Goal: Task Accomplishment & Management: Manage account settings

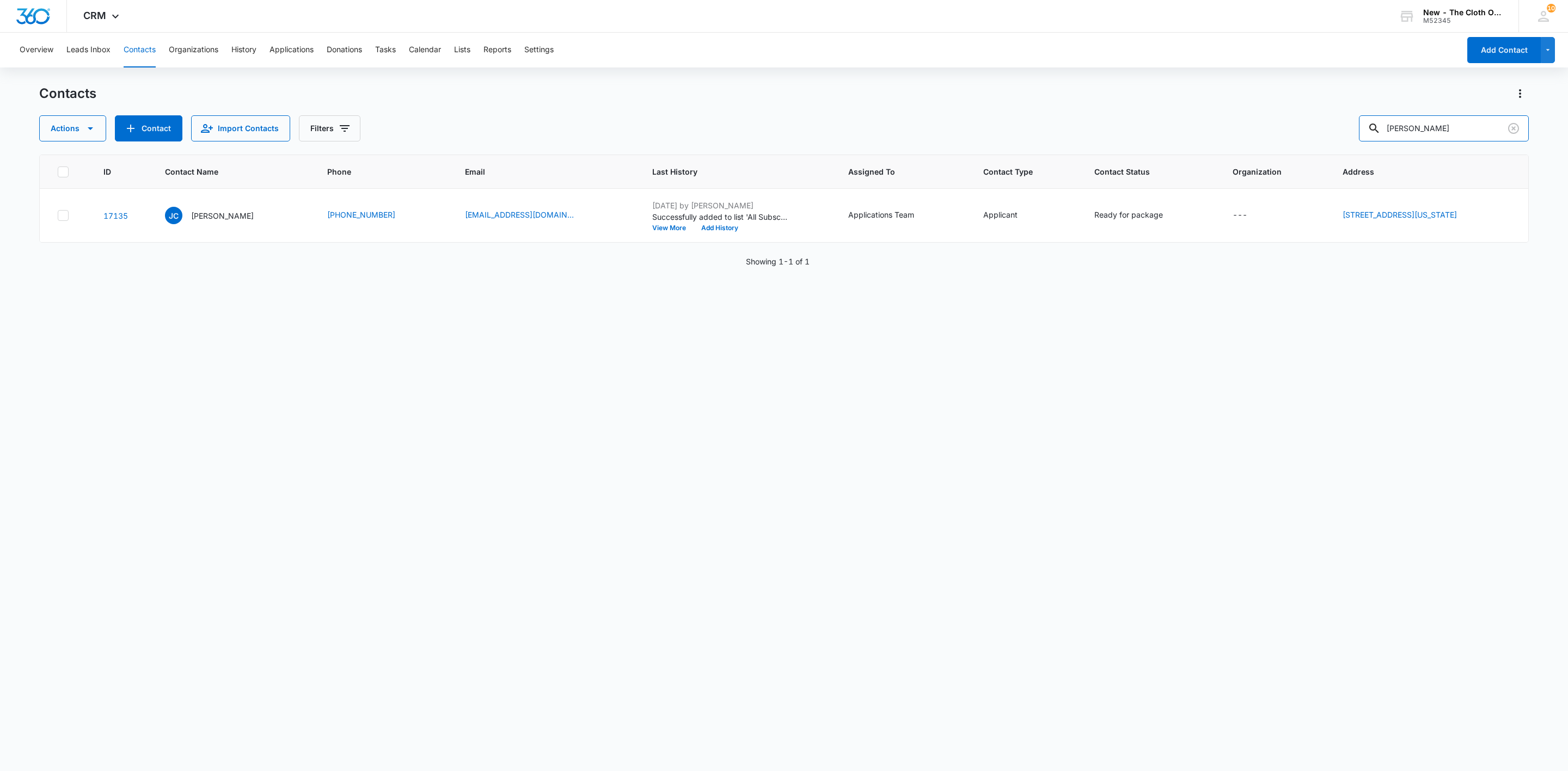
drag, startPoint x: 1464, startPoint y: 134, endPoint x: 1226, endPoint y: 129, distance: 238.1
click at [1226, 128] on div "Actions Contact Import Contacts Filters [PERSON_NAME]" at bounding box center [783, 129] width 1489 height 26
paste input "[EMAIL_ADDRESS][DOMAIN_NAME]"
type input "[EMAIL_ADDRESS][DOMAIN_NAME]"
click at [201, 216] on p "[PERSON_NAME]" at bounding box center [218, 216] width 63 height 11
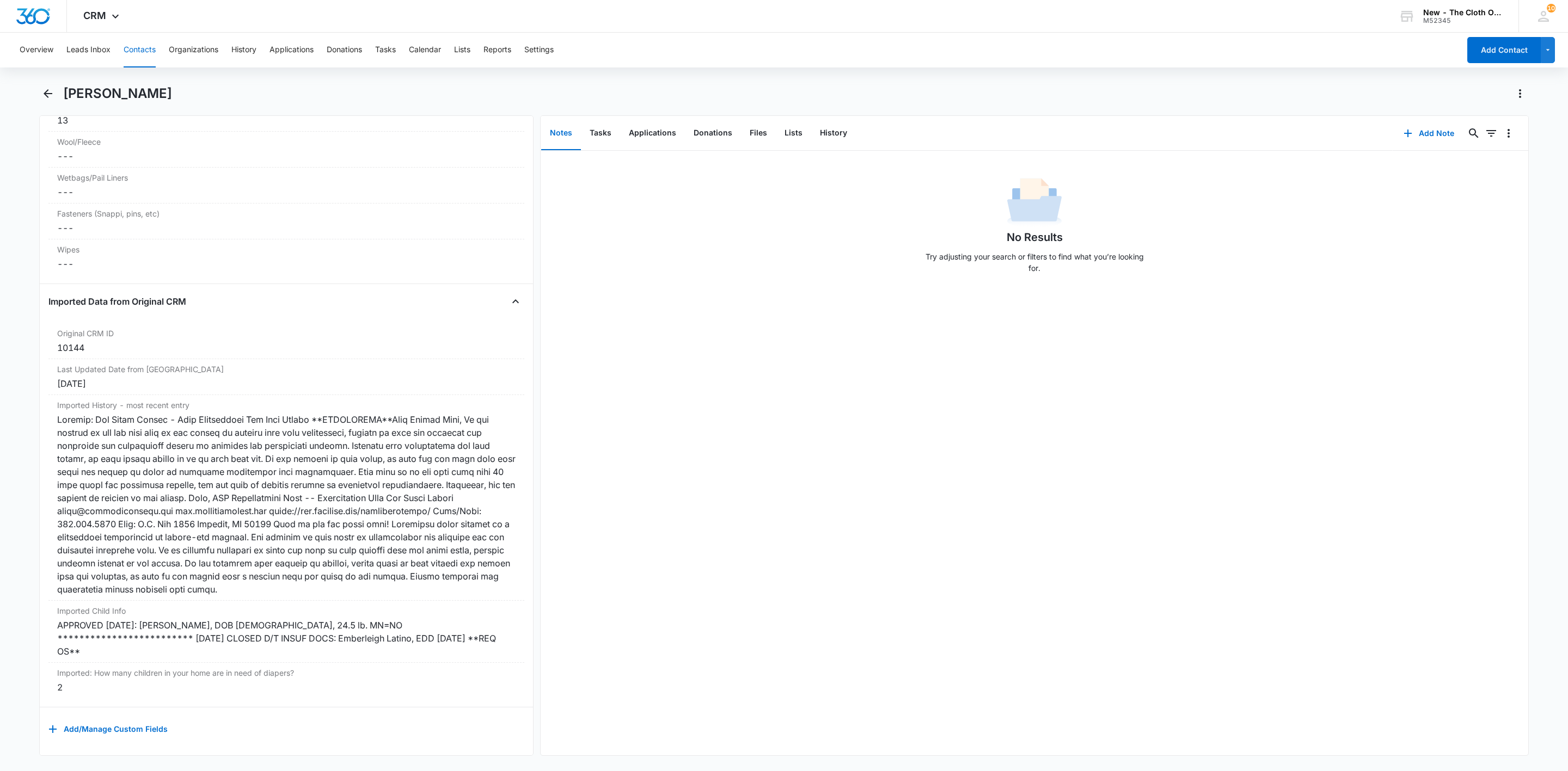
scroll to position [2966, 0]
drag, startPoint x: 350, startPoint y: 610, endPoint x: 47, endPoint y: 616, distance: 303.1
click at [47, 616] on div "Remove AS [PERSON_NAME] Contact Info Name Cancel Save Changes [PERSON_NAME] Pho…" at bounding box center [286, 436] width 494 height 640
copy div "APPROVED [DATE]: [PERSON_NAME], DOB [DEMOGRAPHIC_DATA], 24.5 lb. MN=NO"
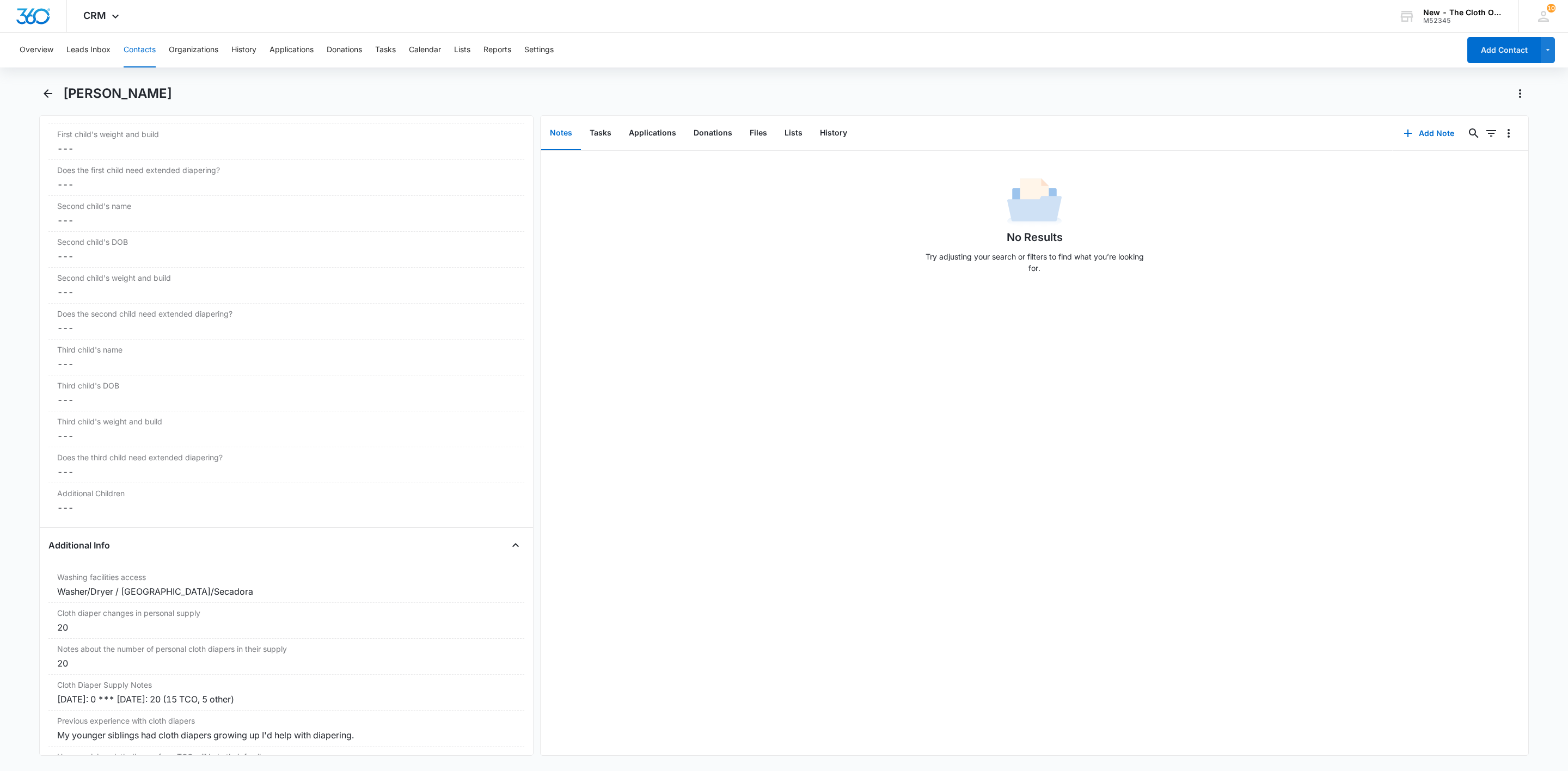
scroll to position [1253, 0]
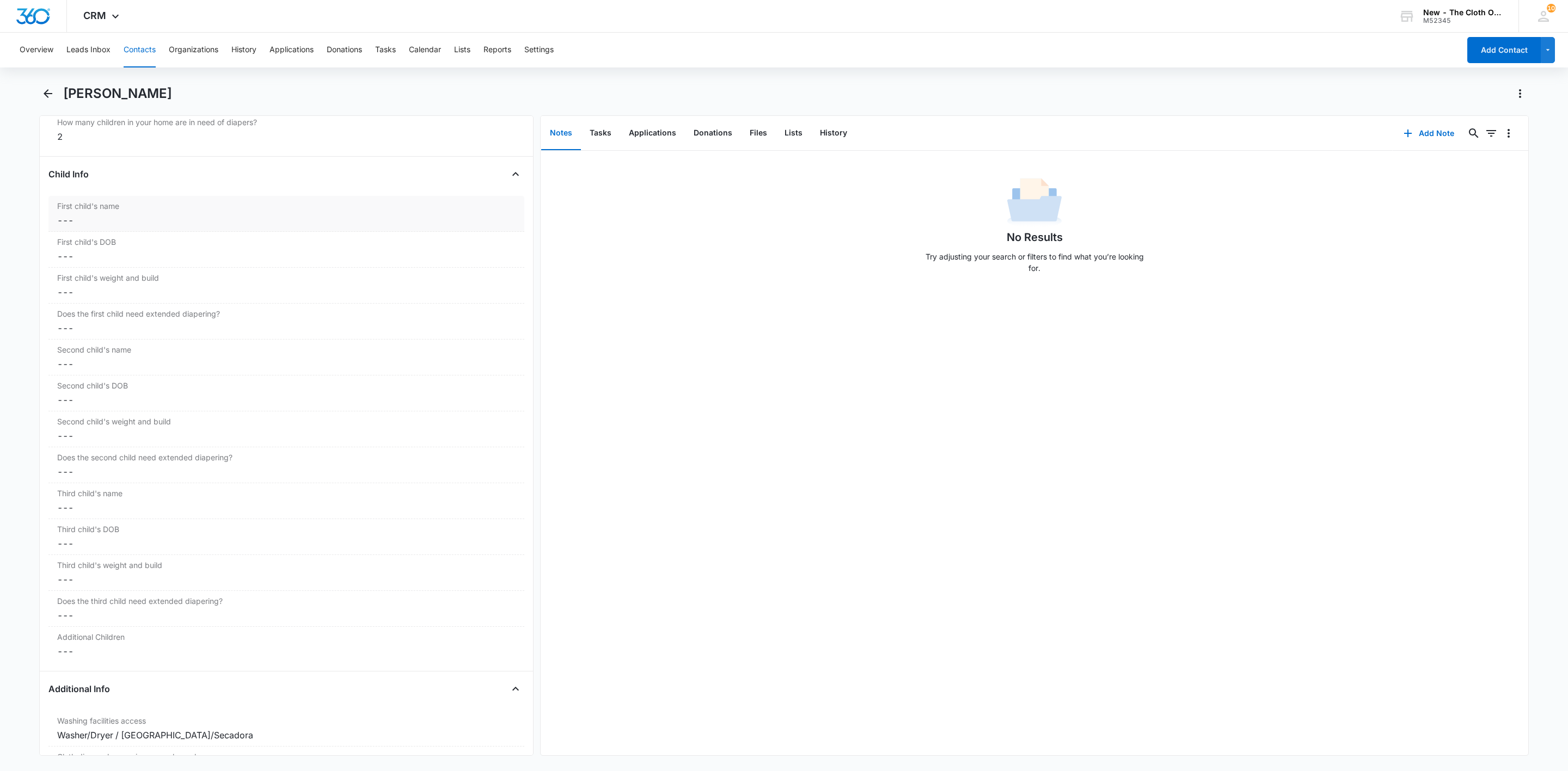
click at [95, 227] on dd "Cancel Save Changes ---" at bounding box center [286, 220] width 458 height 13
click at [95, 232] on input "First child's name" at bounding box center [286, 229] width 463 height 26
paste input "APPROVED [DATE]: [PERSON_NAME], DOB [DEMOGRAPHIC_DATA], 24.5 lb. MN=NO"
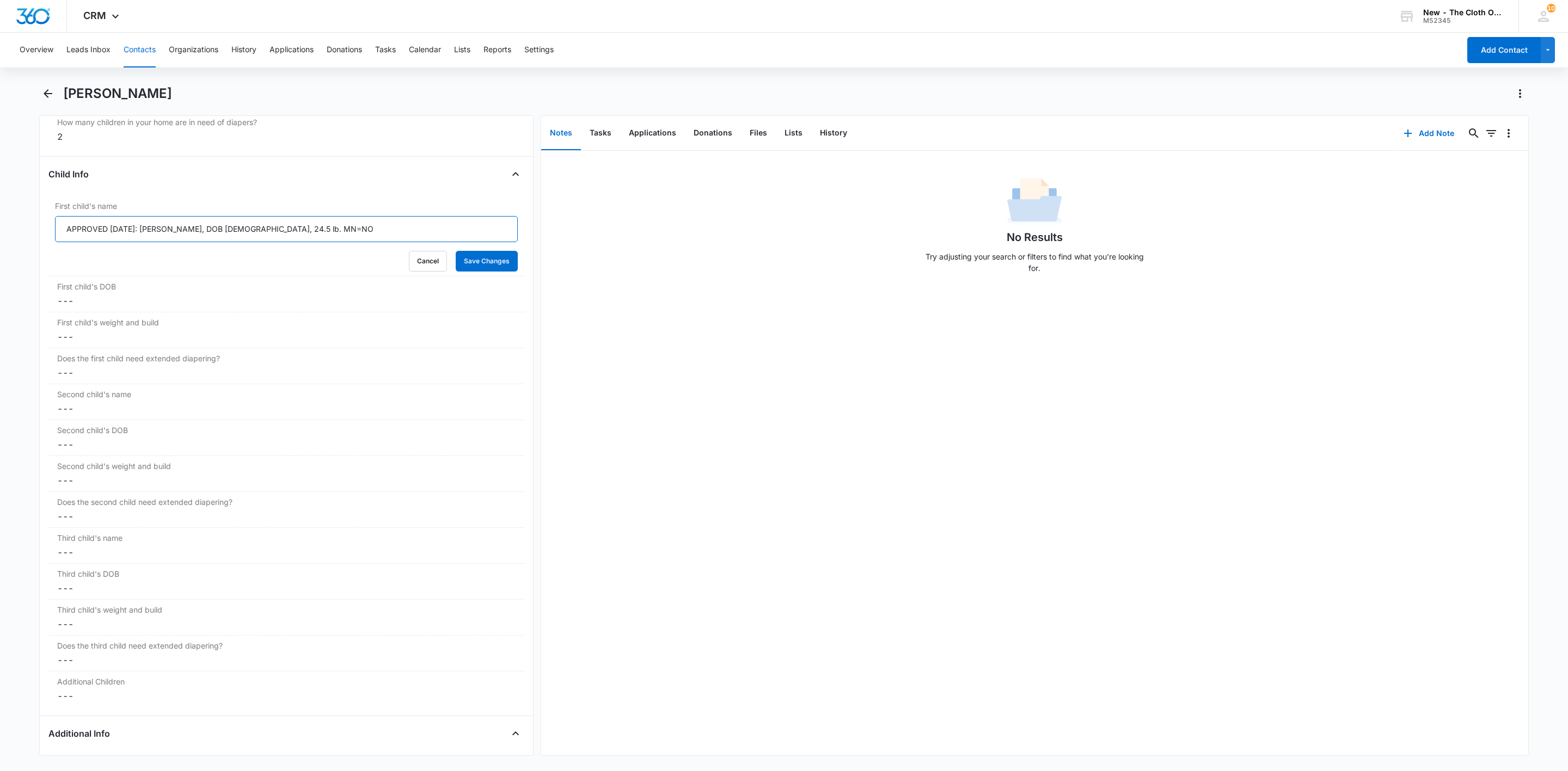
type input "APPROVED [DATE]: [PERSON_NAME], DOB [DEMOGRAPHIC_DATA], 24.5 lb. MN=NO"
click at [77, 376] on dd "Cancel Save Changes ---" at bounding box center [286, 372] width 458 height 13
click at [86, 387] on div at bounding box center [273, 382] width 416 height 15
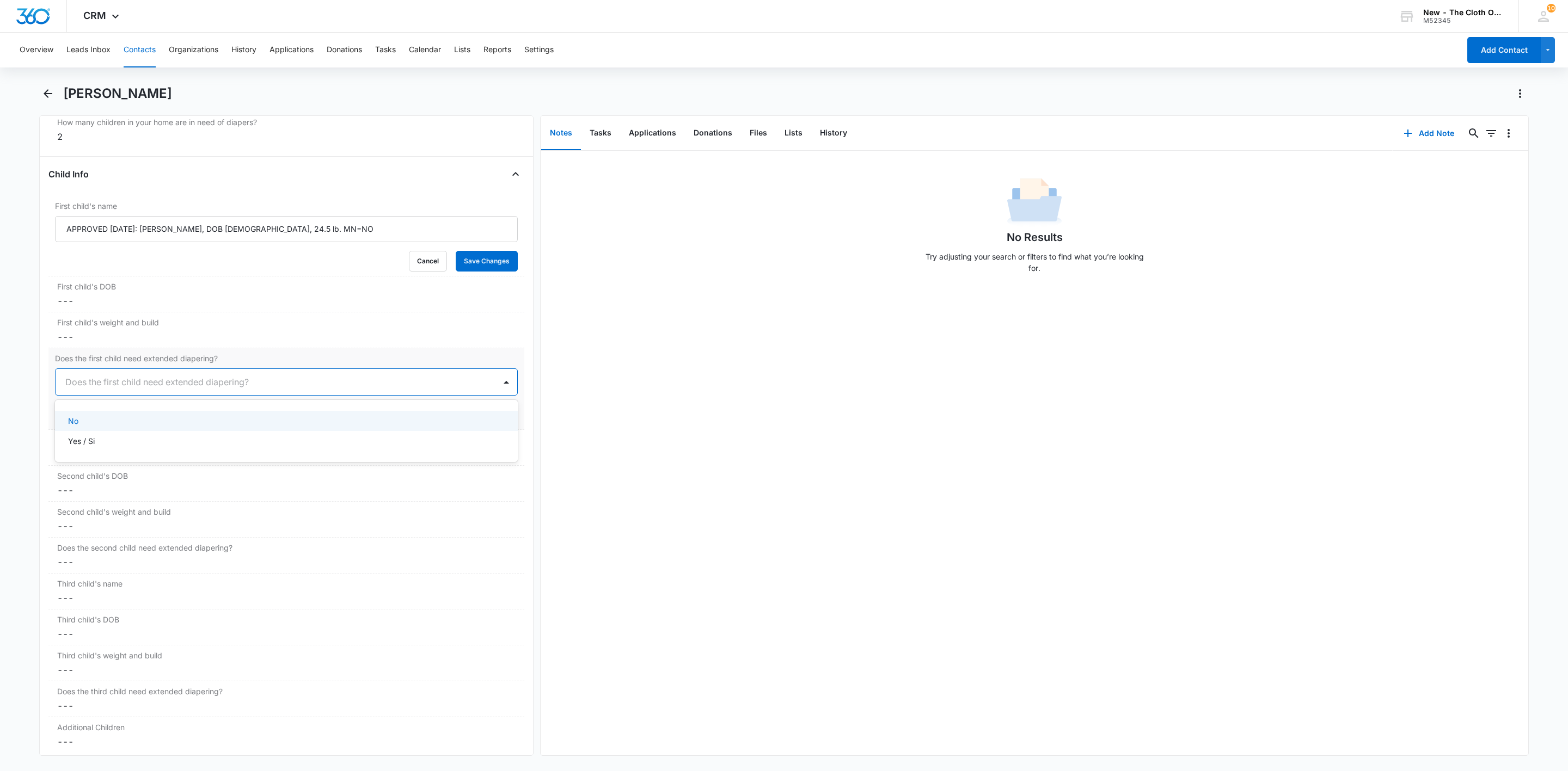
click at [84, 422] on div "No" at bounding box center [285, 421] width 434 height 11
click at [93, 341] on dd "Cancel Save Changes ---" at bounding box center [286, 337] width 458 height 13
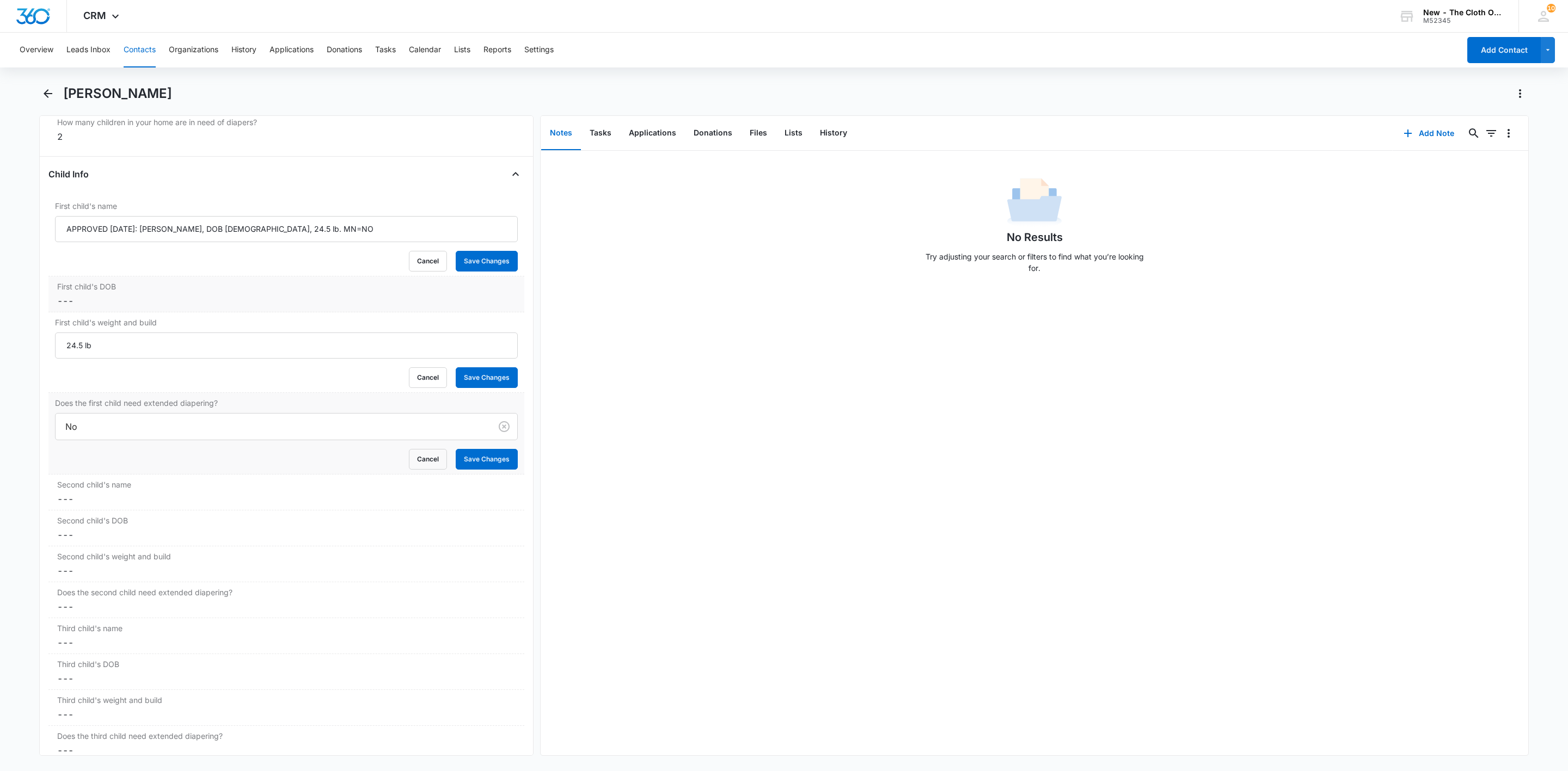
type input "24.5 lb"
click at [107, 312] on div "First child's DOB Cancel Save Changes ---" at bounding box center [286, 294] width 476 height 36
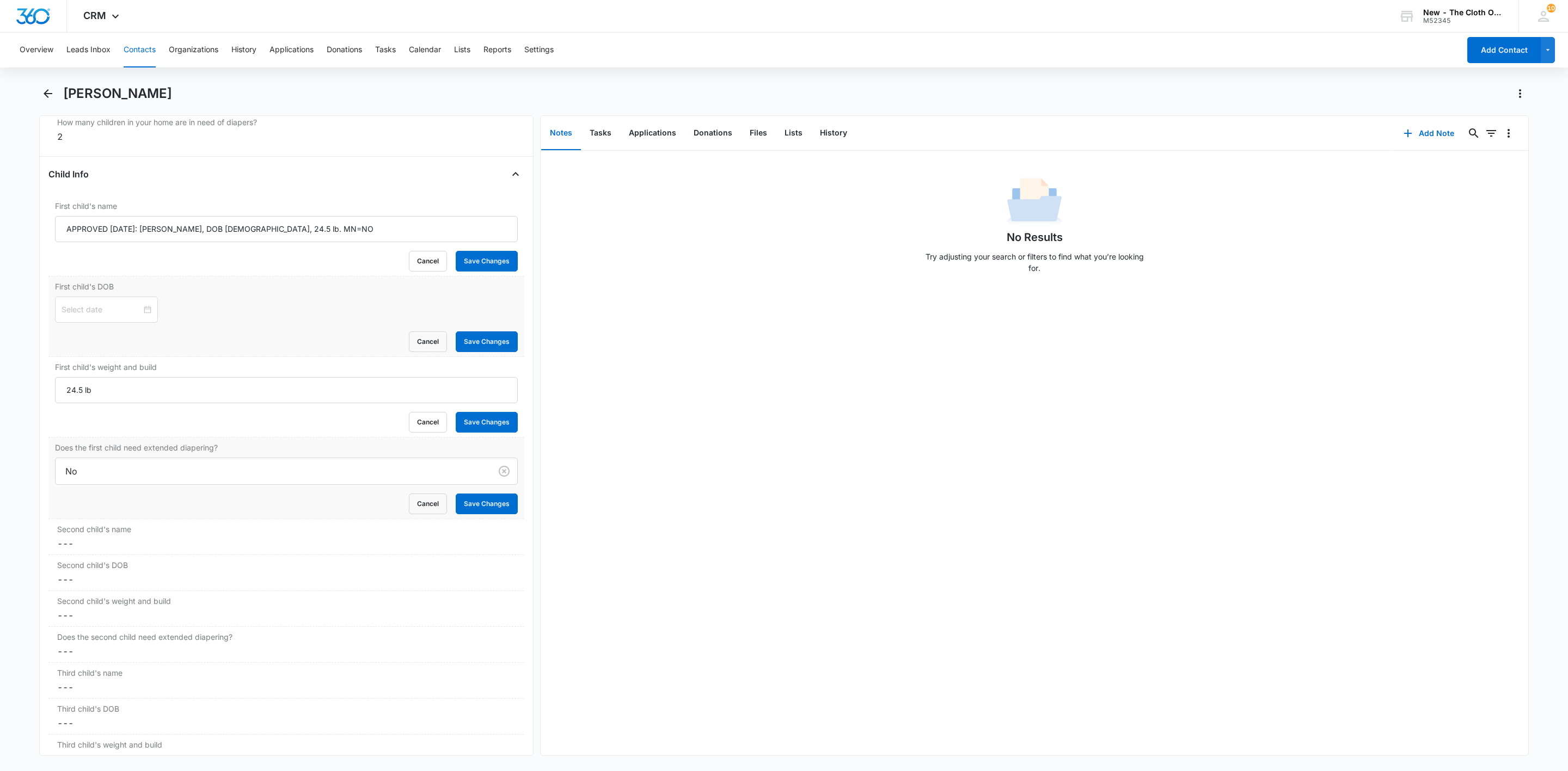
click at [107, 315] on input at bounding box center [101, 309] width 80 height 12
click at [65, 342] on span "button" at bounding box center [65, 344] width 6 height 6
click at [66, 342] on span "button" at bounding box center [65, 344] width 6 height 6
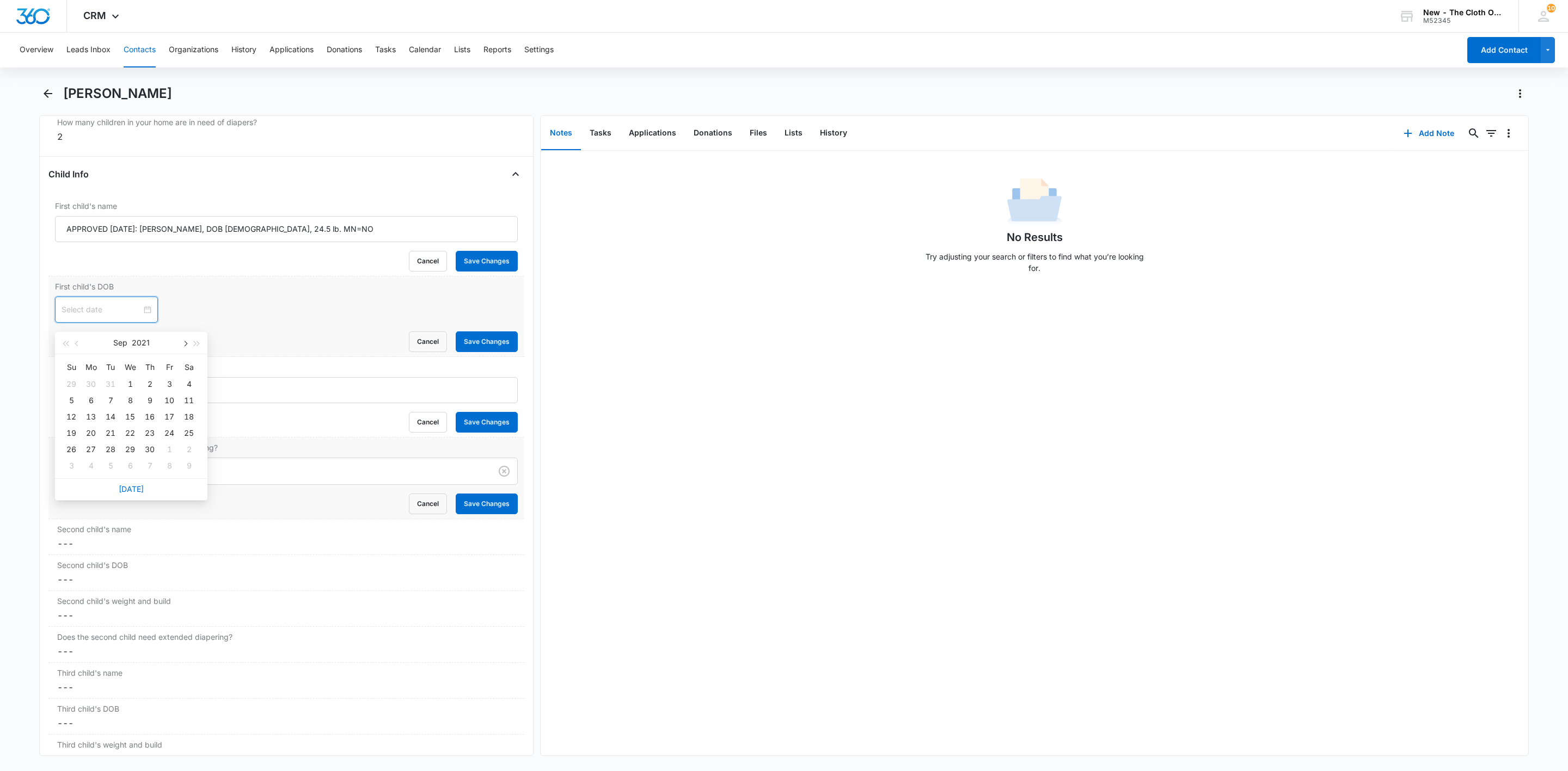
click at [185, 342] on span "button" at bounding box center [185, 344] width 6 height 6
type input "[DATE]"
click at [189, 415] on div "16" at bounding box center [189, 416] width 13 height 13
click at [476, 514] on button "Save Changes" at bounding box center [486, 504] width 62 height 21
click at [473, 433] on button "Save Changes" at bounding box center [486, 422] width 62 height 21
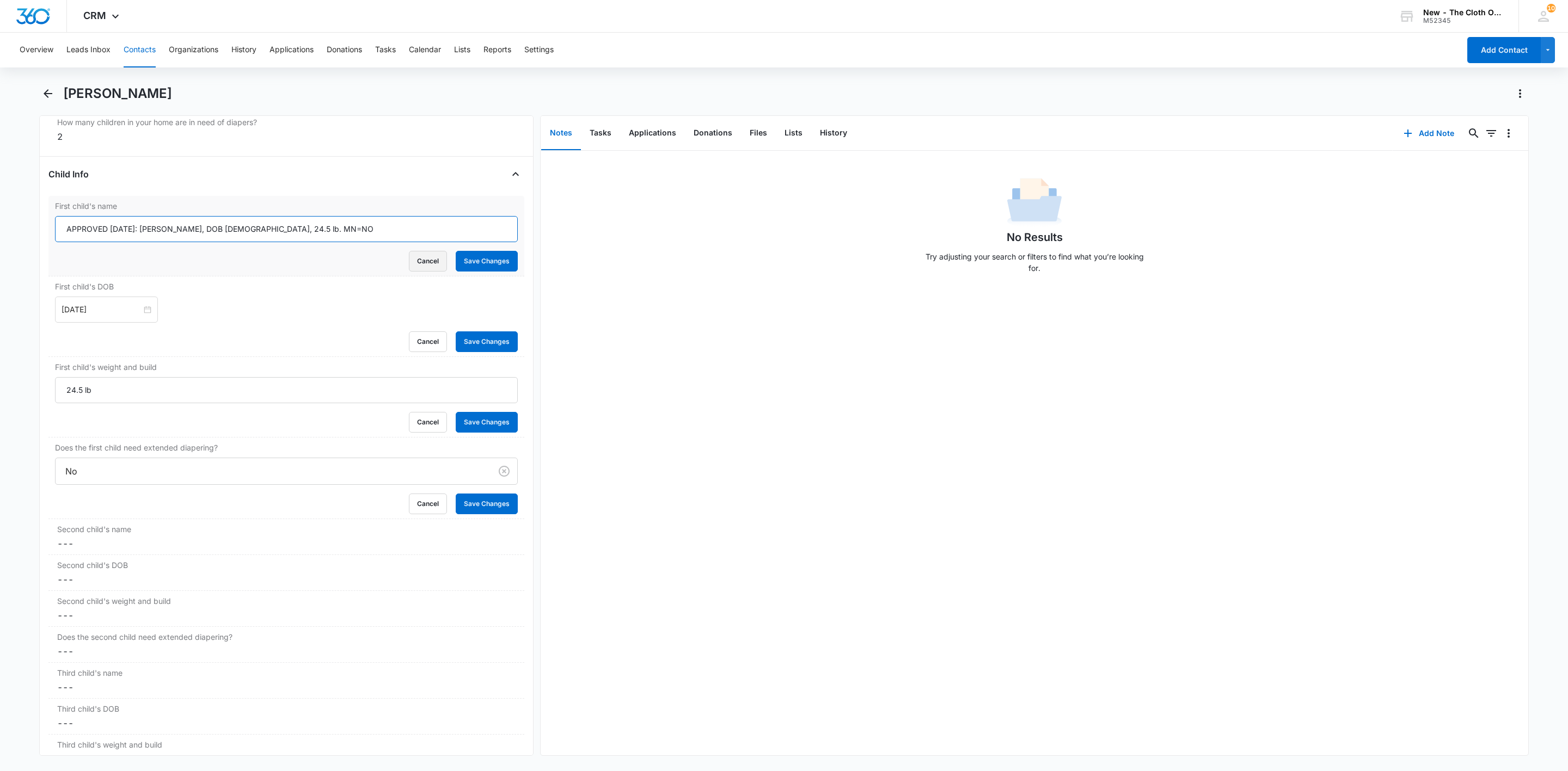
drag, startPoint x: 203, startPoint y: 237, endPoint x: 413, endPoint y: 262, distance: 211.5
click at [413, 262] on form "APPROVED [DATE]: [PERSON_NAME], DOB [DEMOGRAPHIC_DATA], 24.5 lb. MN=NO Cancel S…" at bounding box center [286, 244] width 463 height 56
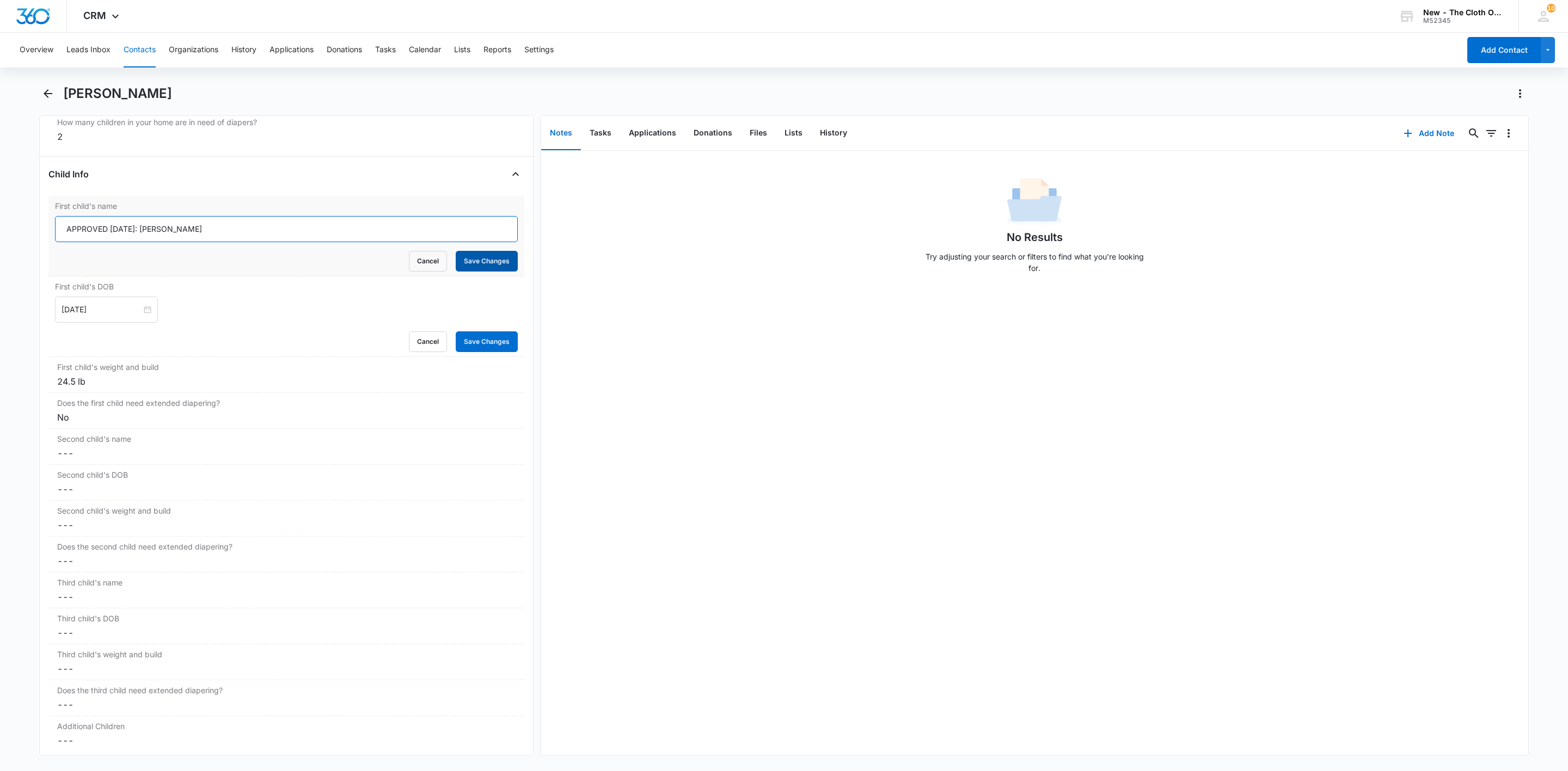
type input "APPROVED [DATE]: [PERSON_NAME]"
click at [469, 267] on button "Save Changes" at bounding box center [486, 261] width 62 height 21
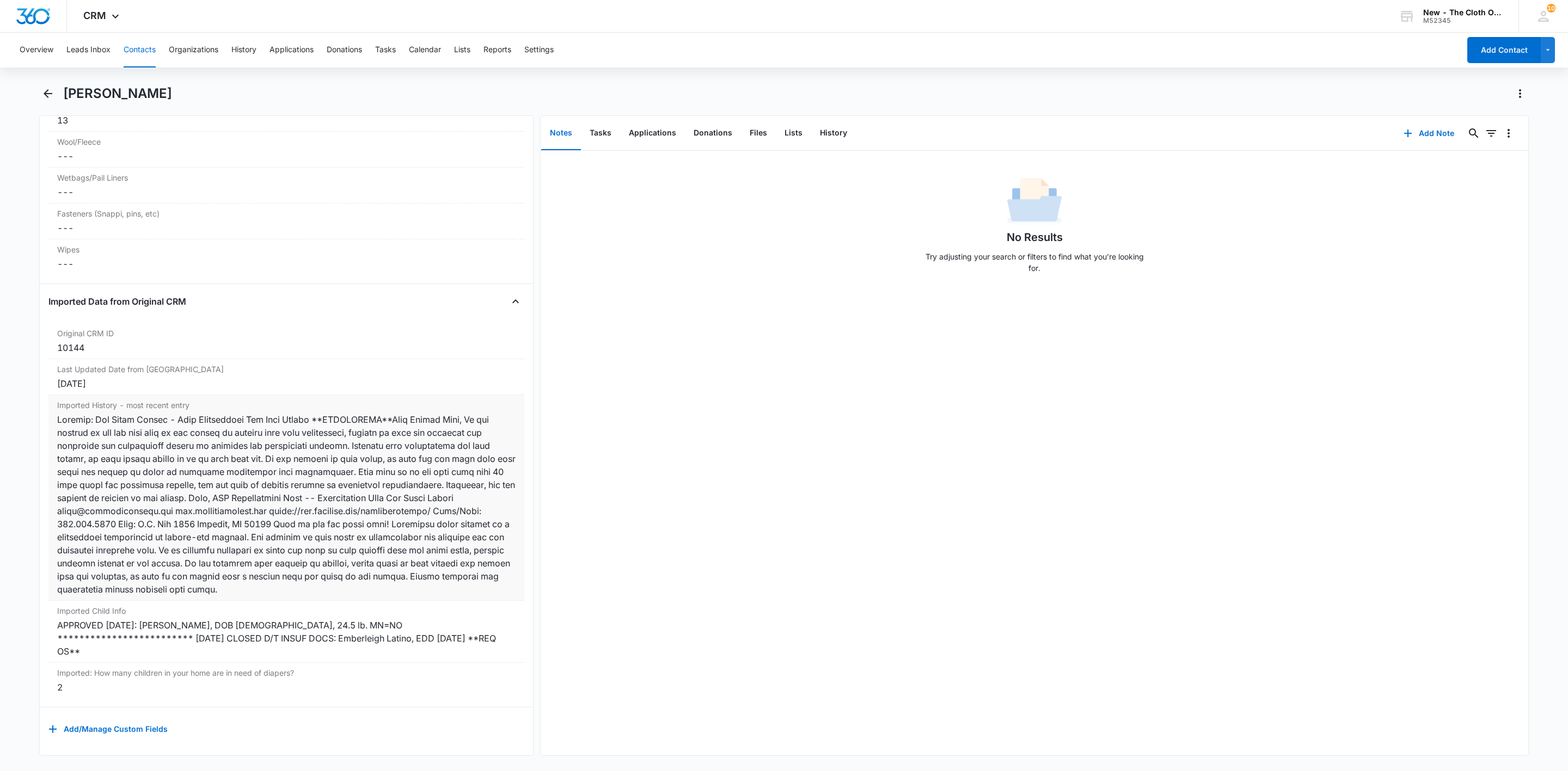
scroll to position [3011, 0]
copy div "[DATE] CLOSED D/T INSUF DOCS: Emberleigh Latino, EDD [DATE] **REQ OS**"
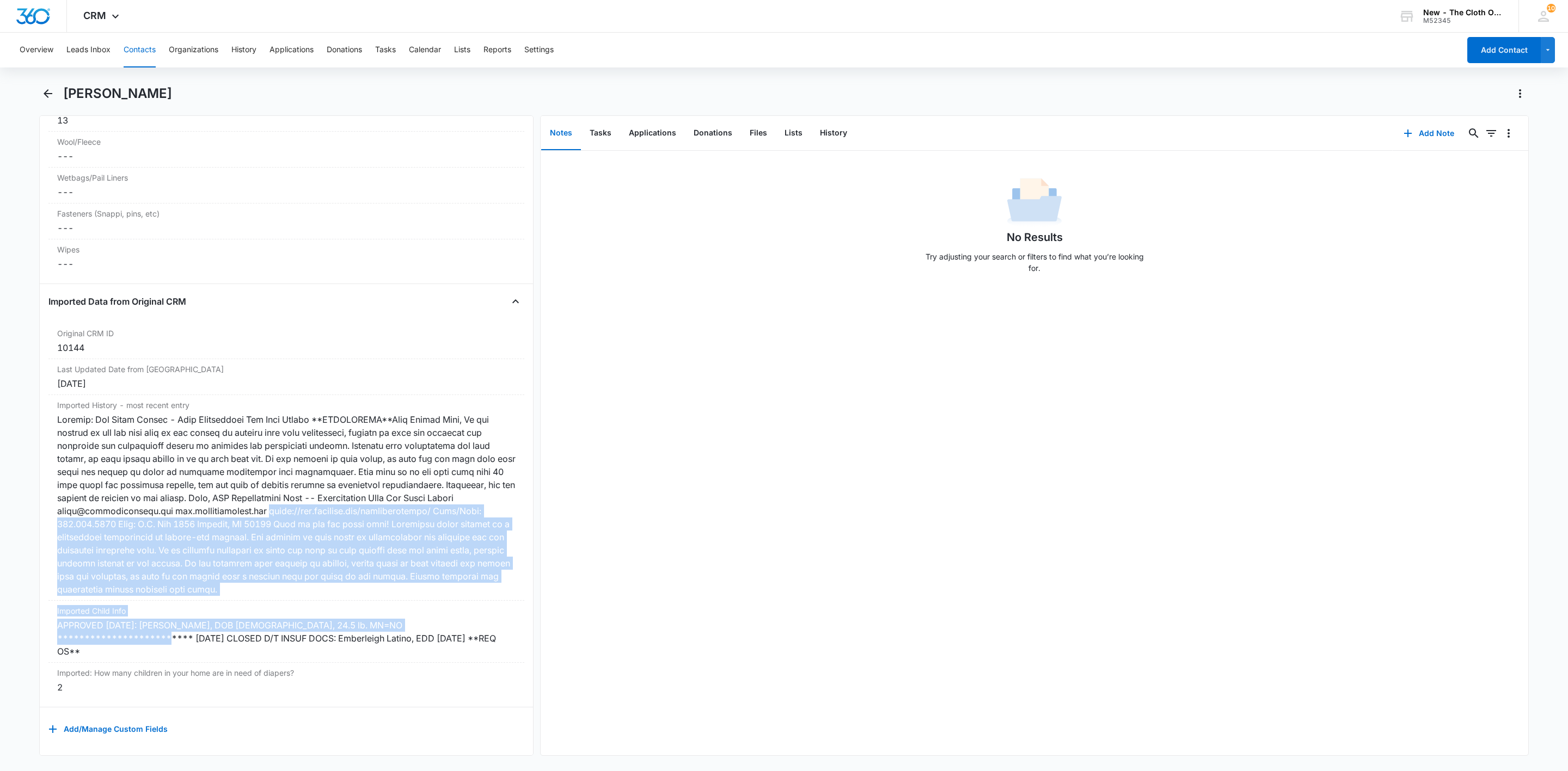
drag, startPoint x: 203, startPoint y: 627, endPoint x: -61, endPoint y: 511, distance: 288.4
click at [0, 511] on html "CRM Apps Reputation Websites Forms CRM Email Social Shop Payments POS Ads Intel…" at bounding box center [784, 386] width 1568 height 771
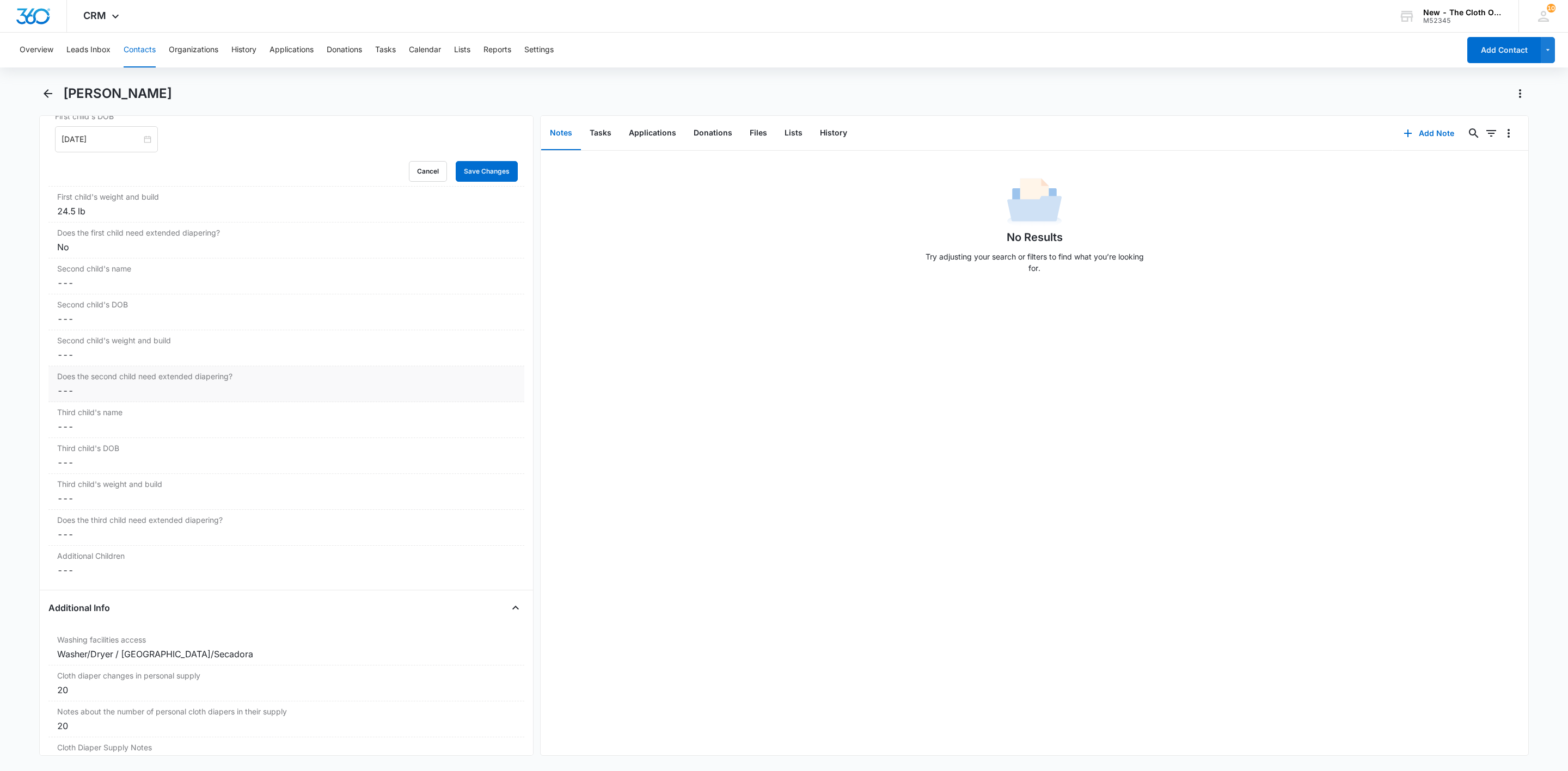
scroll to position [1134, 0]
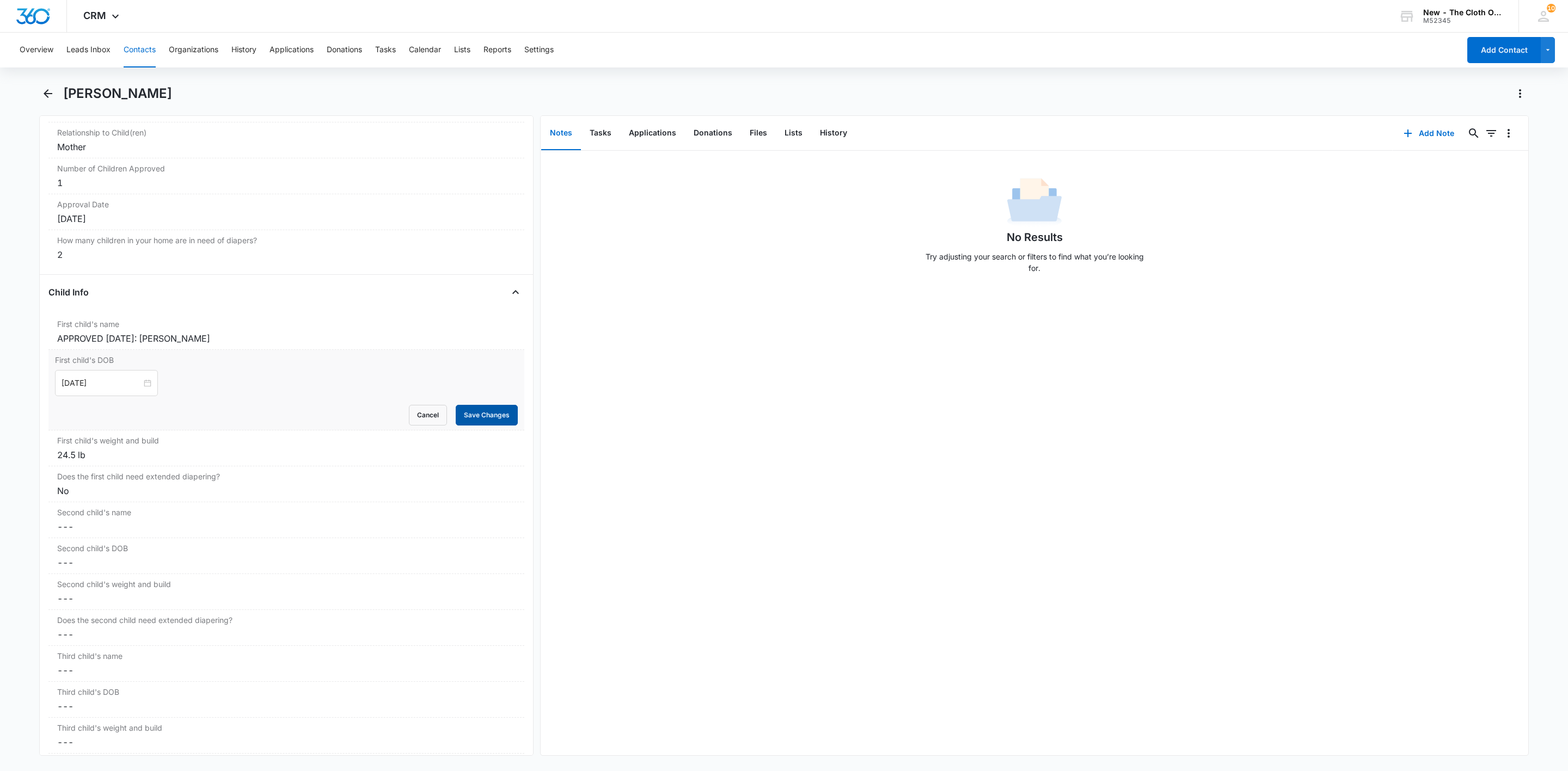
click at [490, 425] on button "Save Changes" at bounding box center [486, 415] width 62 height 21
click at [178, 527] on div "Second child's name Cancel Save Changes ---" at bounding box center [286, 520] width 476 height 36
click at [173, 548] on input "Second child's name" at bounding box center [286, 536] width 463 height 26
paste input "[DATE] CLOSED D/T INSUF DOCS: Emberleigh Latino, EDD [DATE] **REQ OS**"
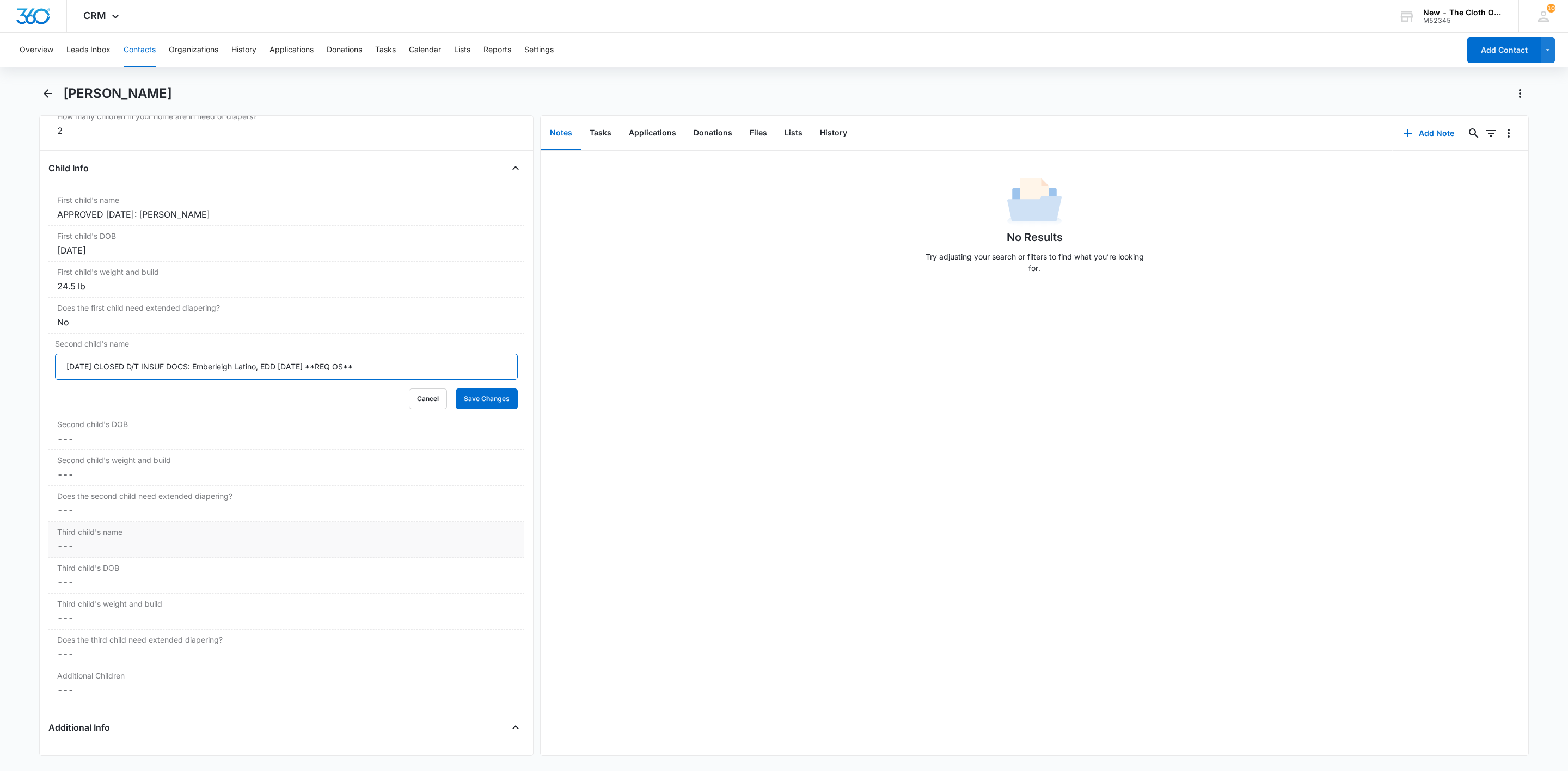
scroll to position [1298, 0]
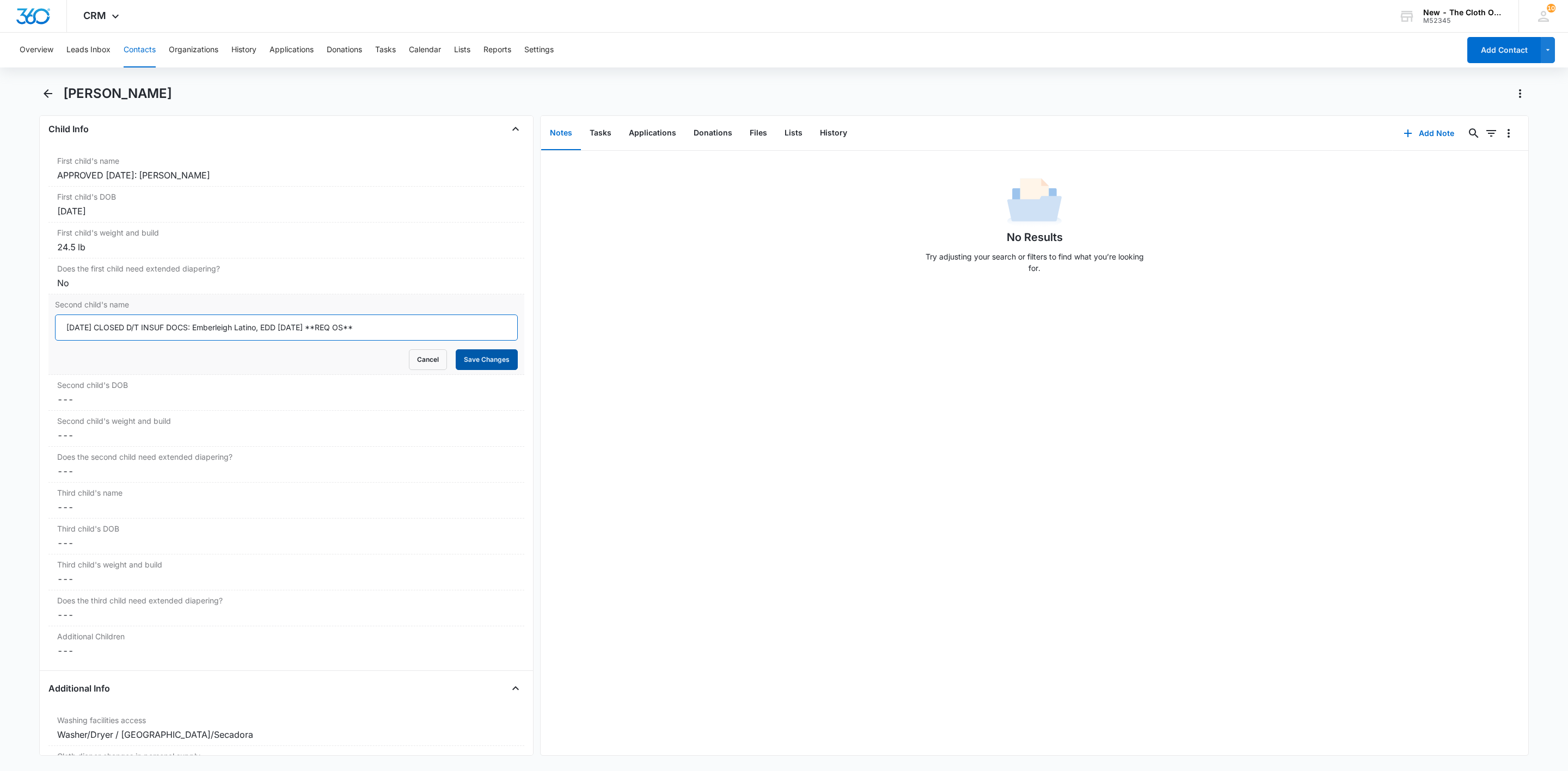
type input "[DATE] CLOSED D/T INSUF DOCS: Emberleigh Latino, EDD [DATE] **REQ OS**"
click at [476, 360] on button "Save Changes" at bounding box center [486, 360] width 62 height 21
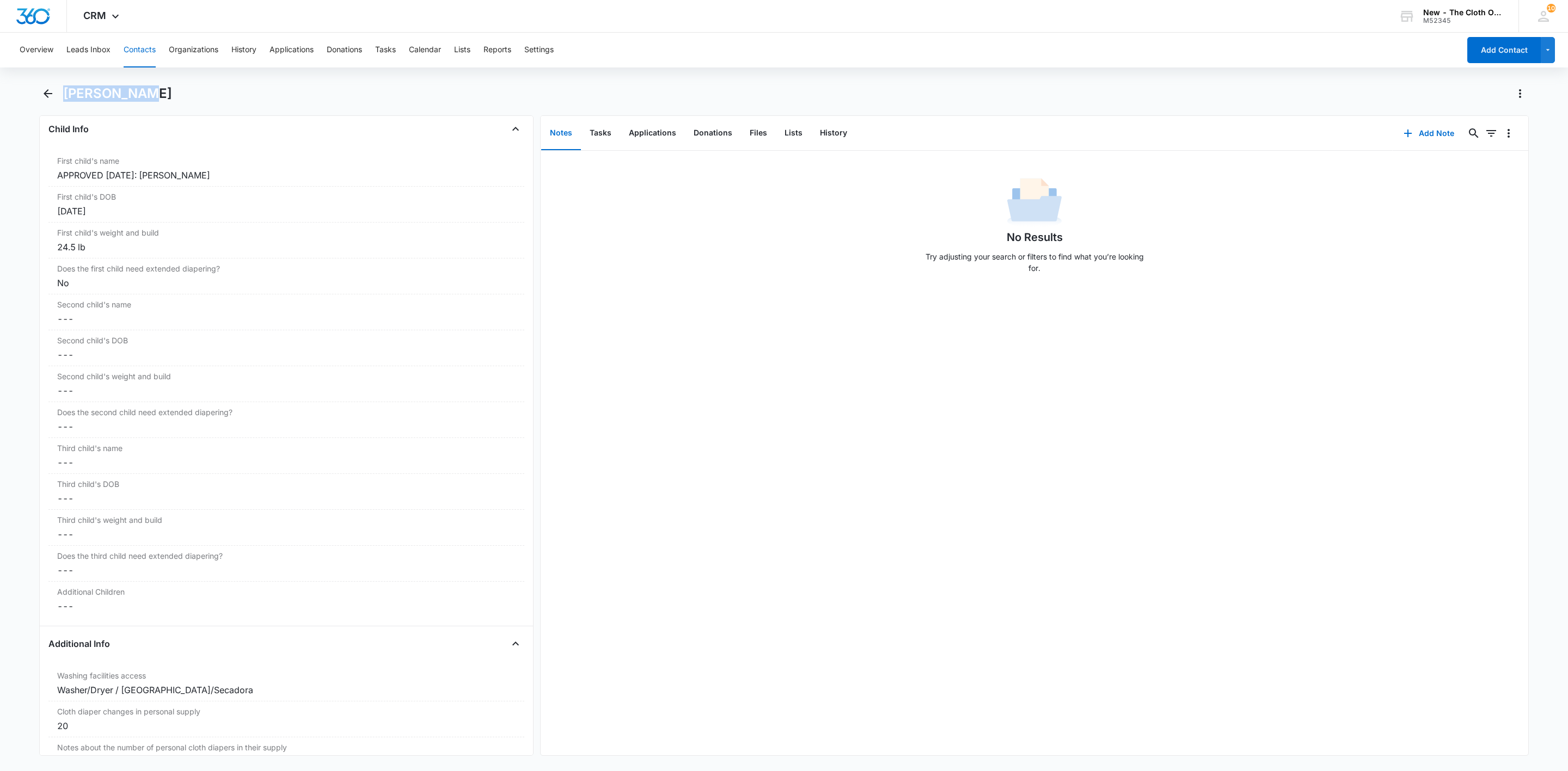
drag, startPoint x: 136, startPoint y: 96, endPoint x: 61, endPoint y: 97, distance: 75.0
click at [61, 97] on div "[PERSON_NAME]" at bounding box center [783, 100] width 1489 height 31
copy h1 "[PERSON_NAME]"
click at [99, 49] on button "Leads Inbox" at bounding box center [88, 50] width 44 height 35
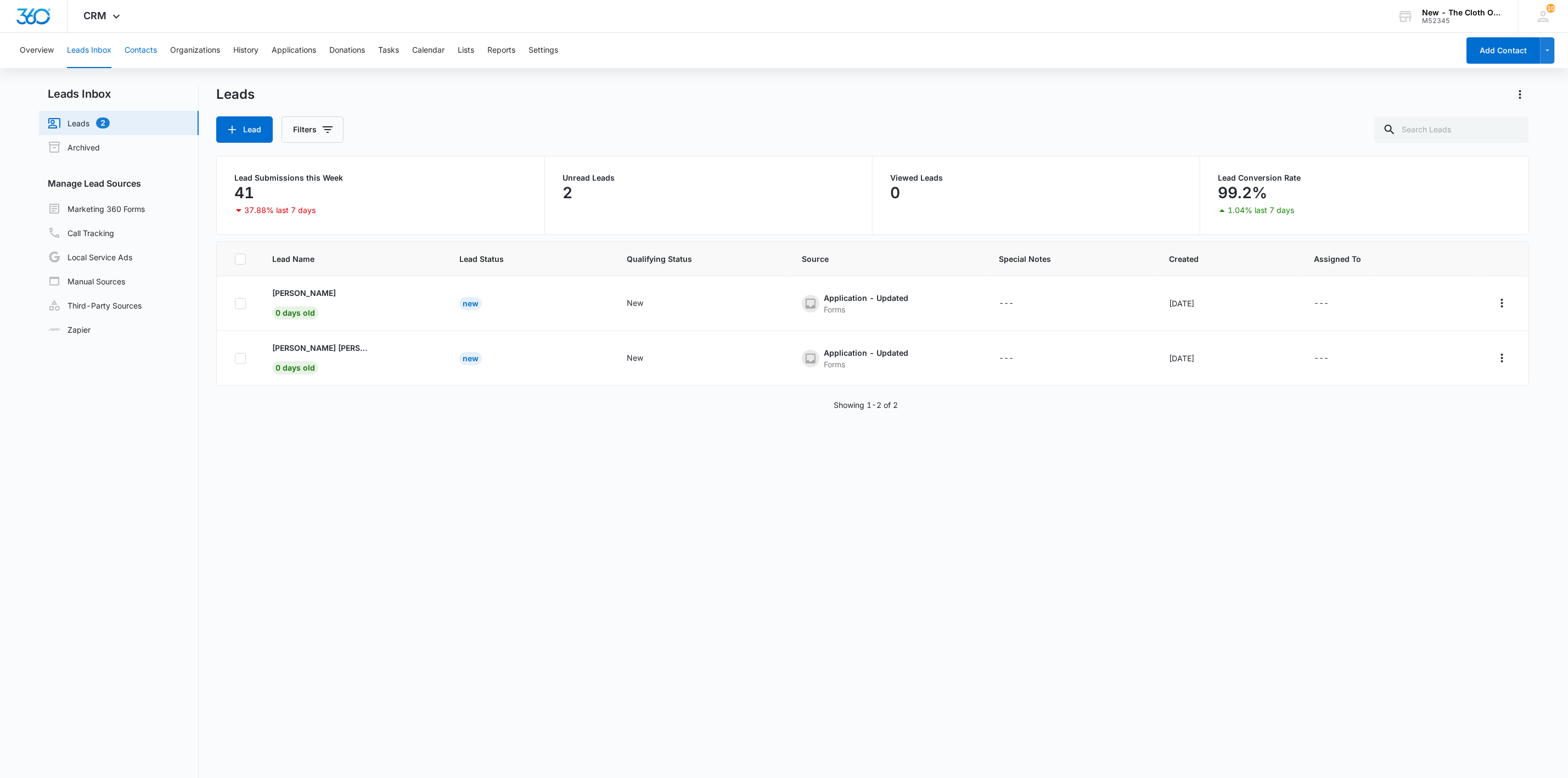
click at [140, 44] on button "Contacts" at bounding box center [140, 51] width 32 height 35
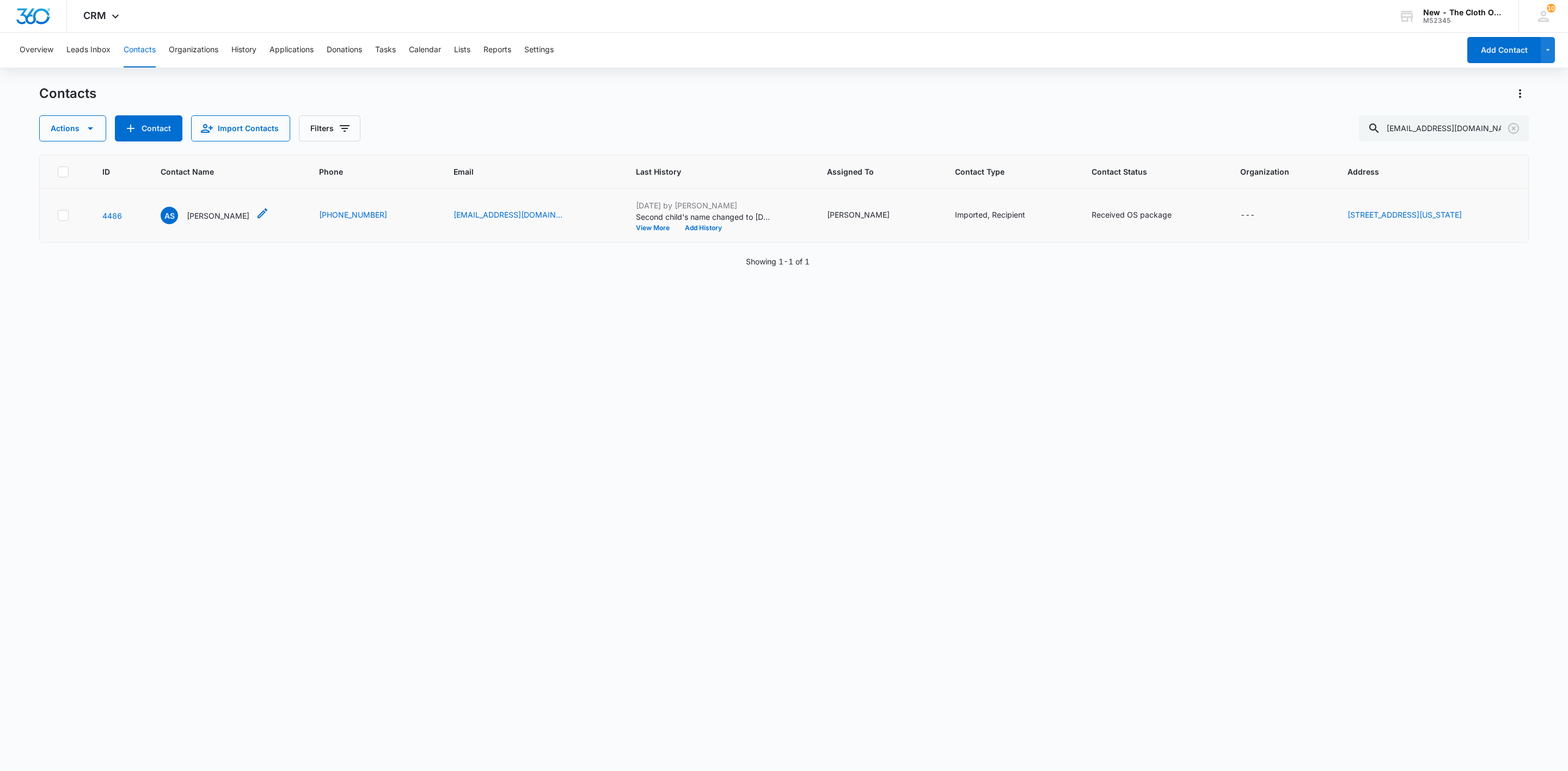
click at [201, 216] on p "[PERSON_NAME]" at bounding box center [218, 216] width 63 height 11
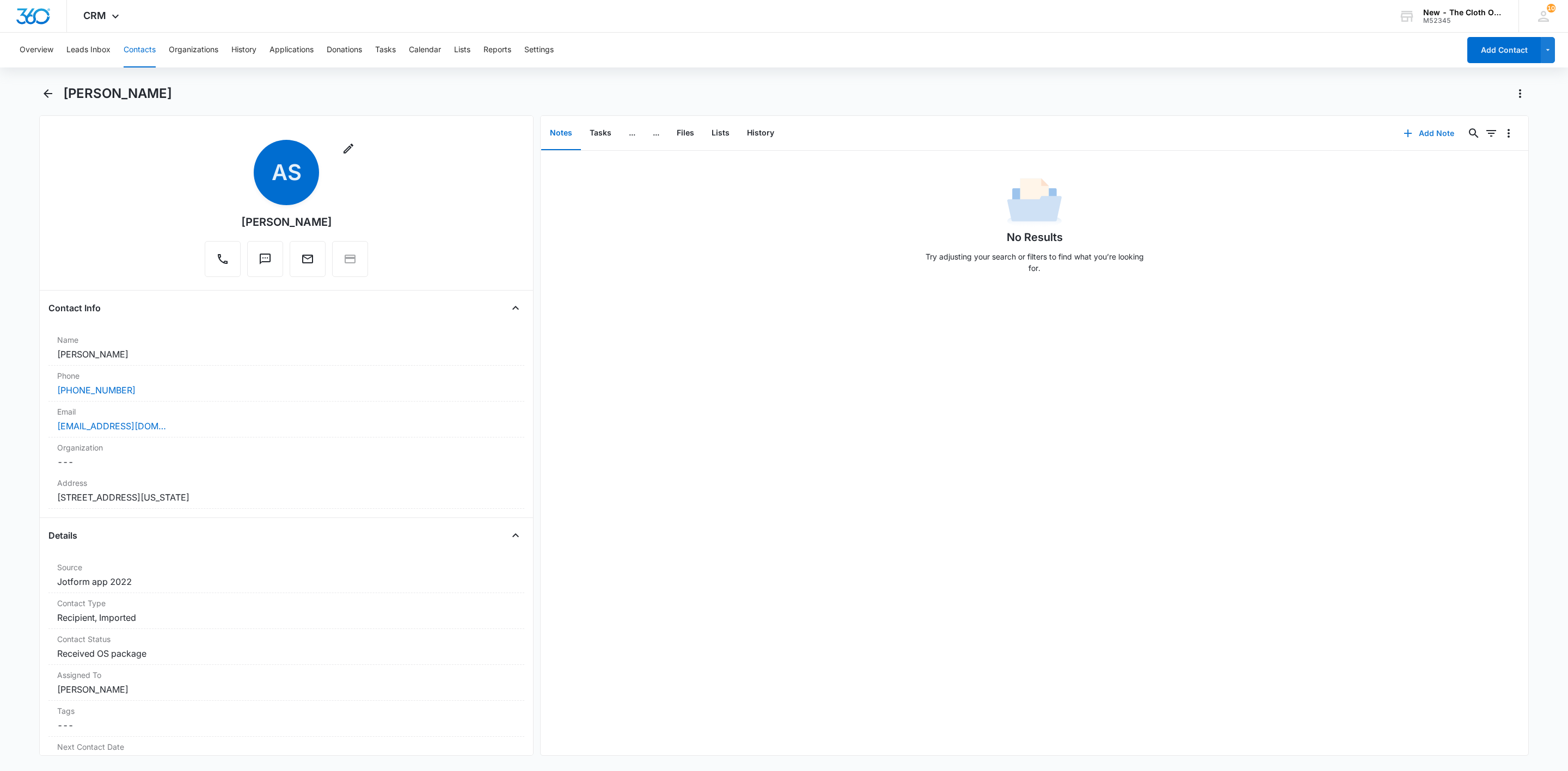
click at [1401, 137] on icon "button" at bounding box center [1407, 133] width 13 height 13
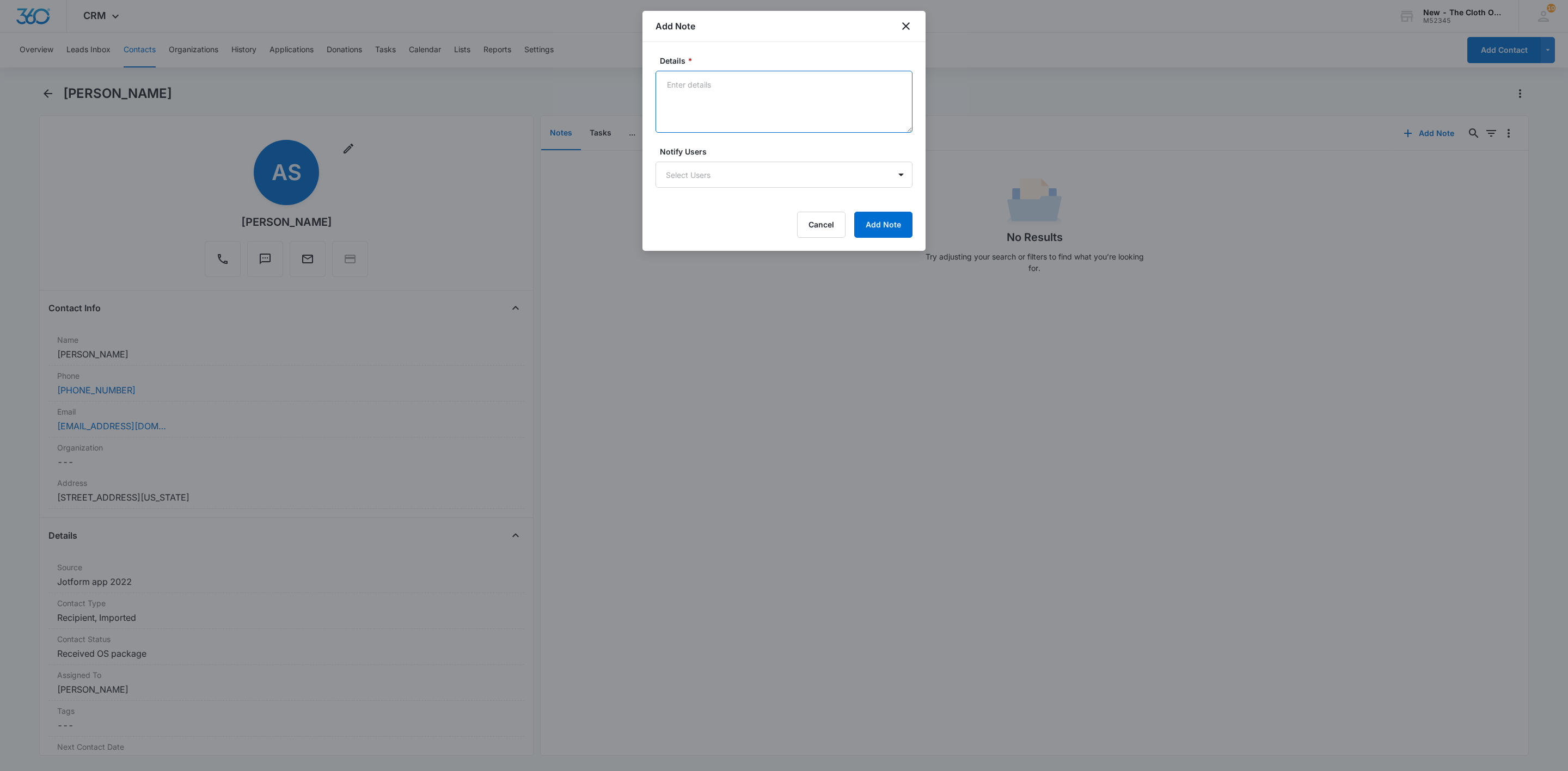
click at [781, 88] on textarea "Details *" at bounding box center [783, 102] width 257 height 62
paste textarea "[PERSON_NAME]"
paste textarea "[URL][DOMAIN_NAME][PERSON_NAME][PERSON_NAME]"
type textarea "[PERSON_NAME] [URL][DOMAIN_NAME][PERSON_NAME][PERSON_NAME]"
click at [909, 229] on button "Add Note" at bounding box center [884, 225] width 58 height 26
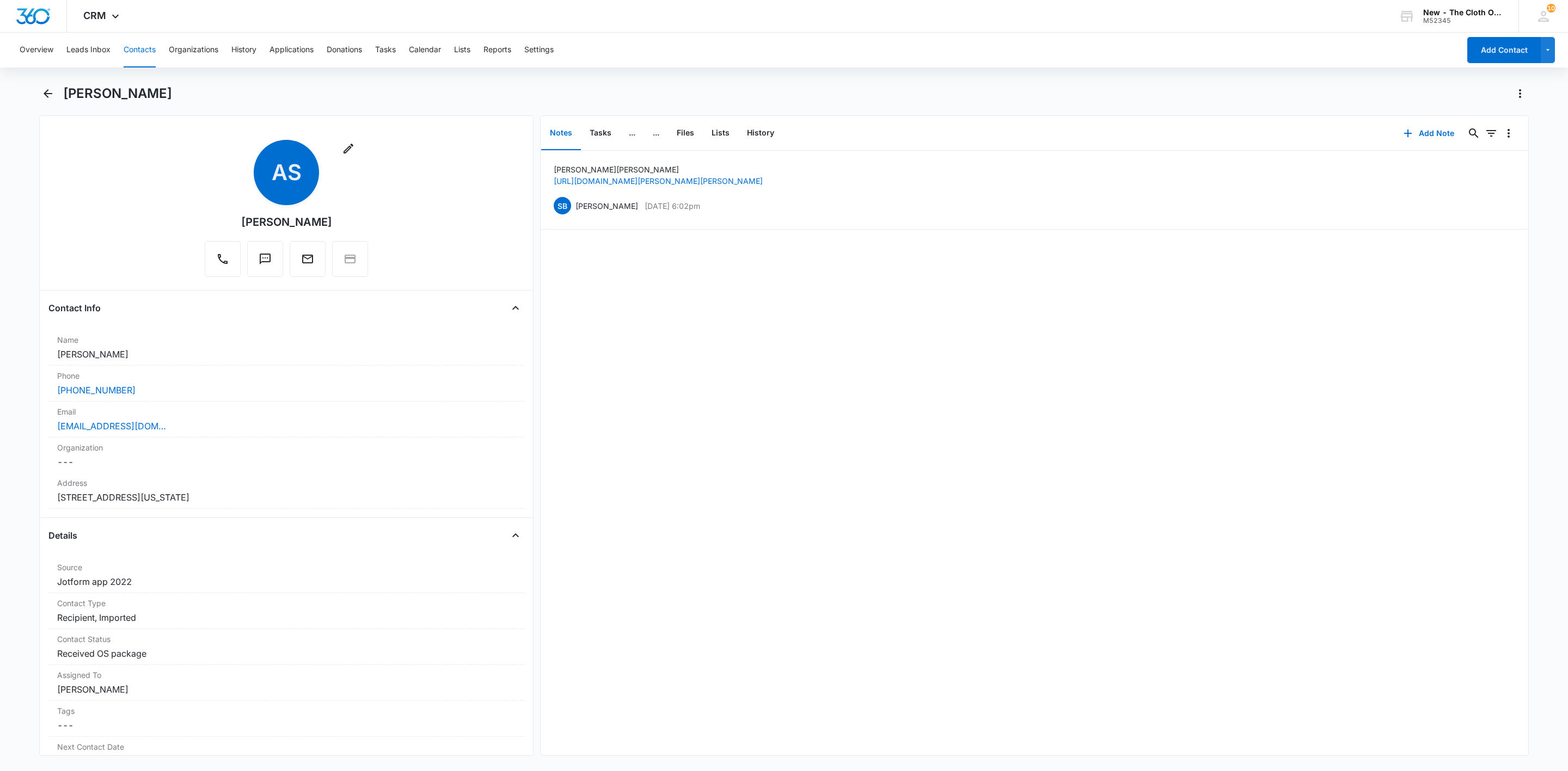
click at [131, 51] on button "Contacts" at bounding box center [139, 50] width 32 height 35
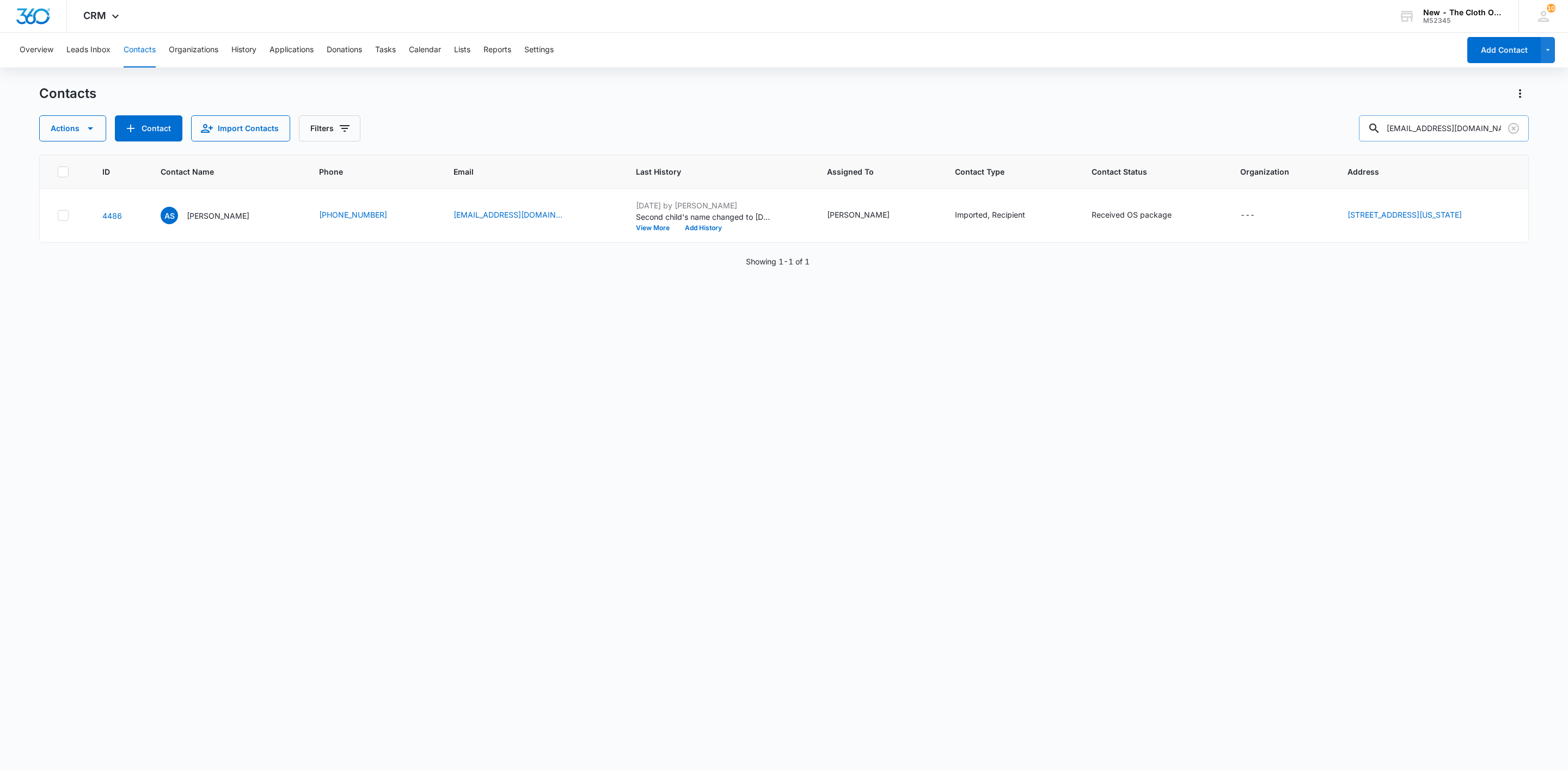
click at [1413, 133] on input "[EMAIL_ADDRESS][DOMAIN_NAME]" at bounding box center [1443, 129] width 170 height 26
paste input "[EMAIL_ADDRESS]"
type input "[EMAIL_ADDRESS][DOMAIN_NAME]"
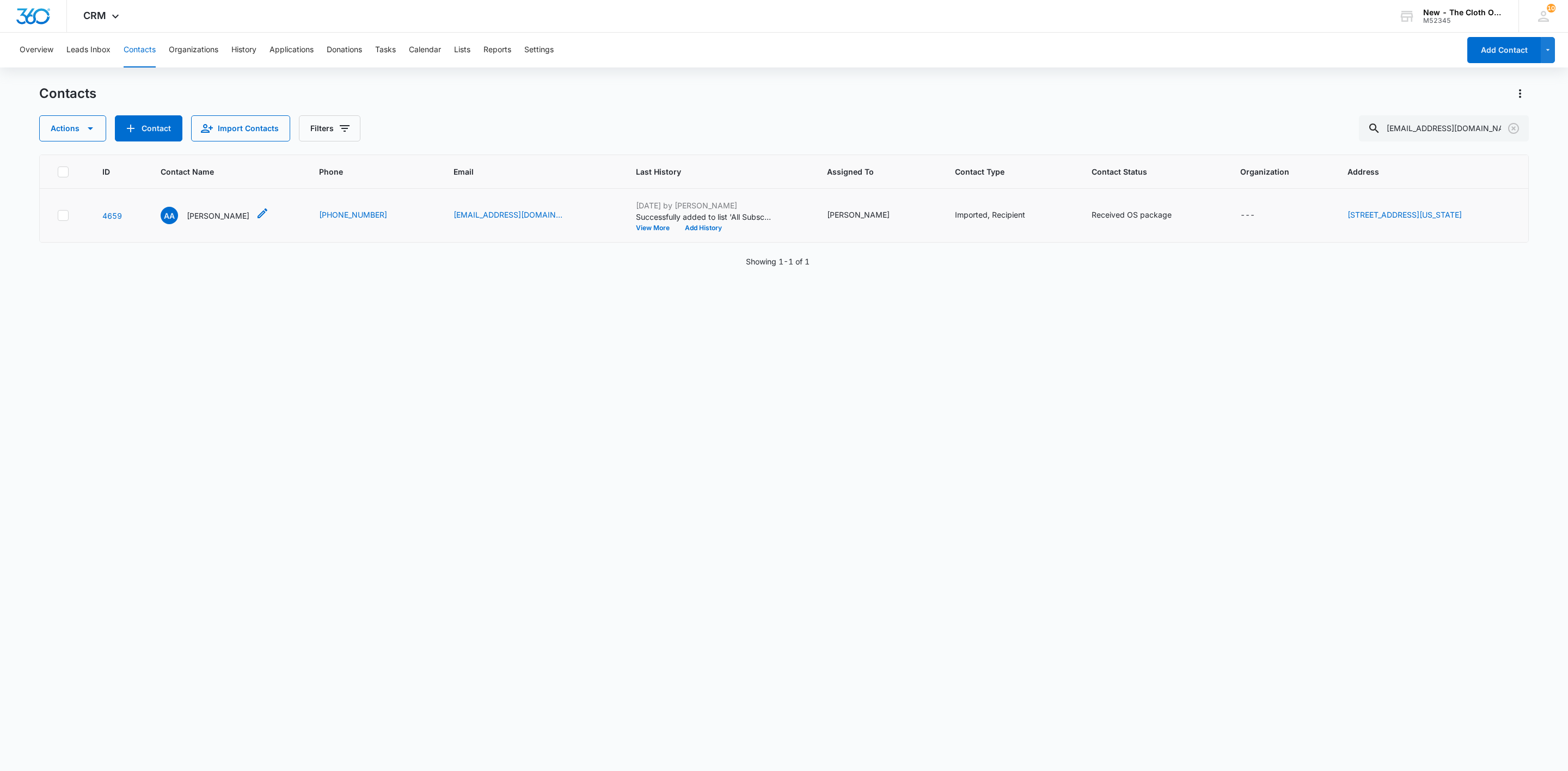
click at [205, 214] on p "[PERSON_NAME]" at bounding box center [218, 216] width 63 height 11
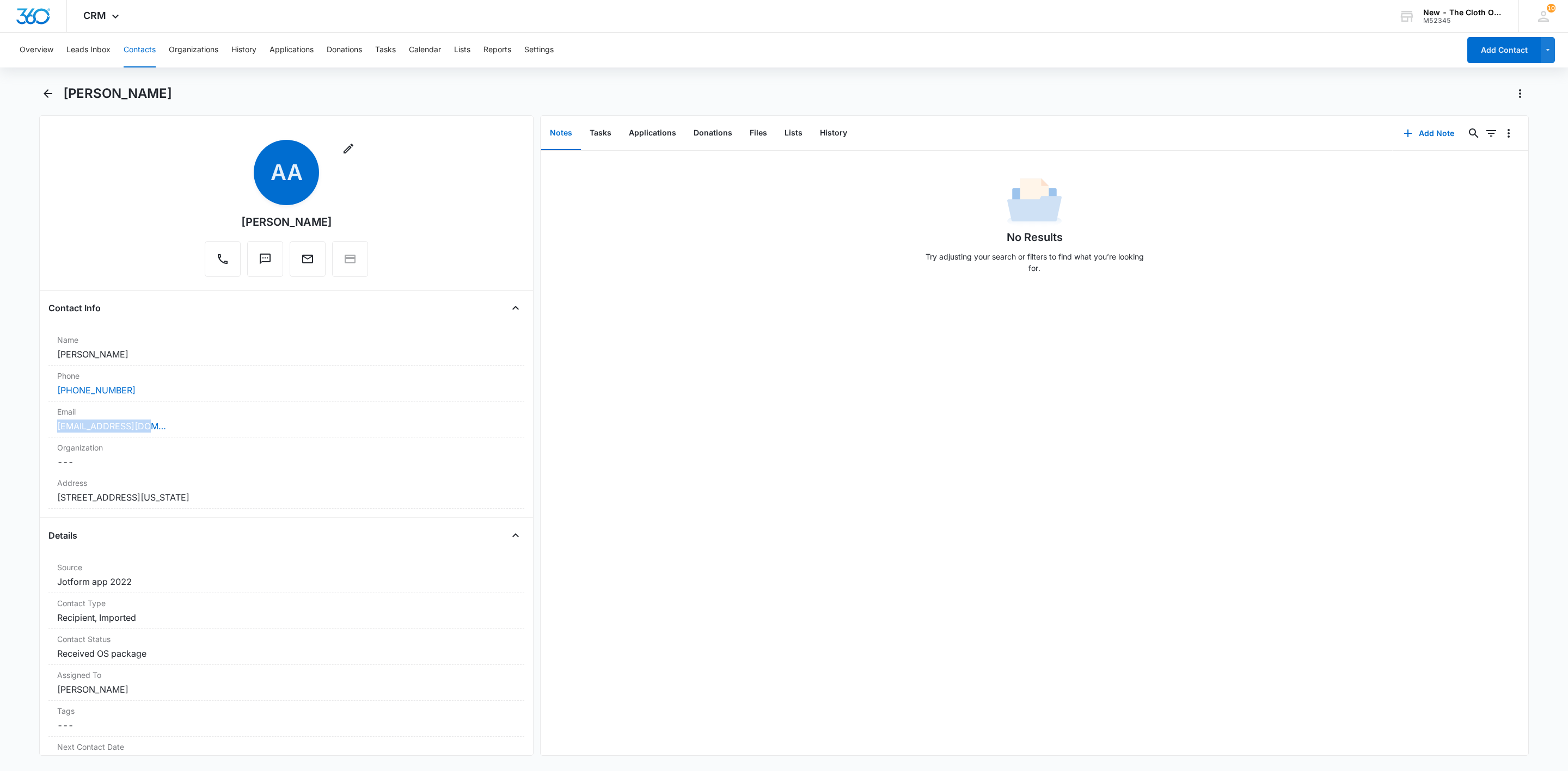
drag, startPoint x: 168, startPoint y: 431, endPoint x: 24, endPoint y: 431, distance: 144.0
click at [26, 433] on main "[PERSON_NAME] Remove AA [PERSON_NAME] Contact Info Name Cancel Save Changes [PE…" at bounding box center [784, 427] width 1568 height 684
copy link "[EMAIL_ADDRESS][DOMAIN_NAME]"
drag, startPoint x: 131, startPoint y: 392, endPoint x: 19, endPoint y: 397, distance: 112.1
click at [19, 397] on main "[PERSON_NAME] Remove AA [PERSON_NAME] Contact Info Name Cancel Save Changes [PE…" at bounding box center [784, 427] width 1568 height 684
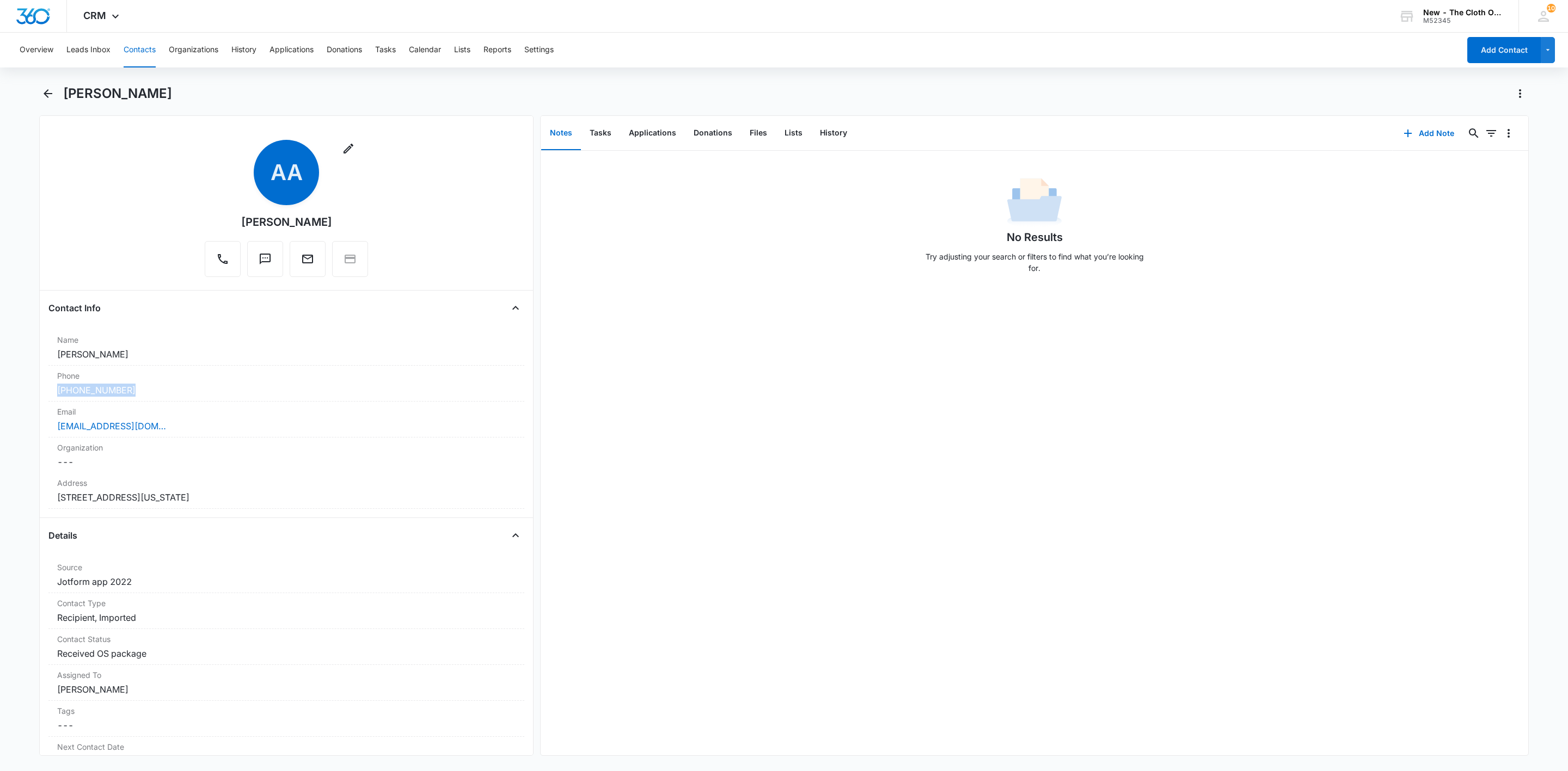
copy link "[PHONE_NUMBER]"
click at [1411, 134] on button "Add Note" at bounding box center [1429, 134] width 72 height 26
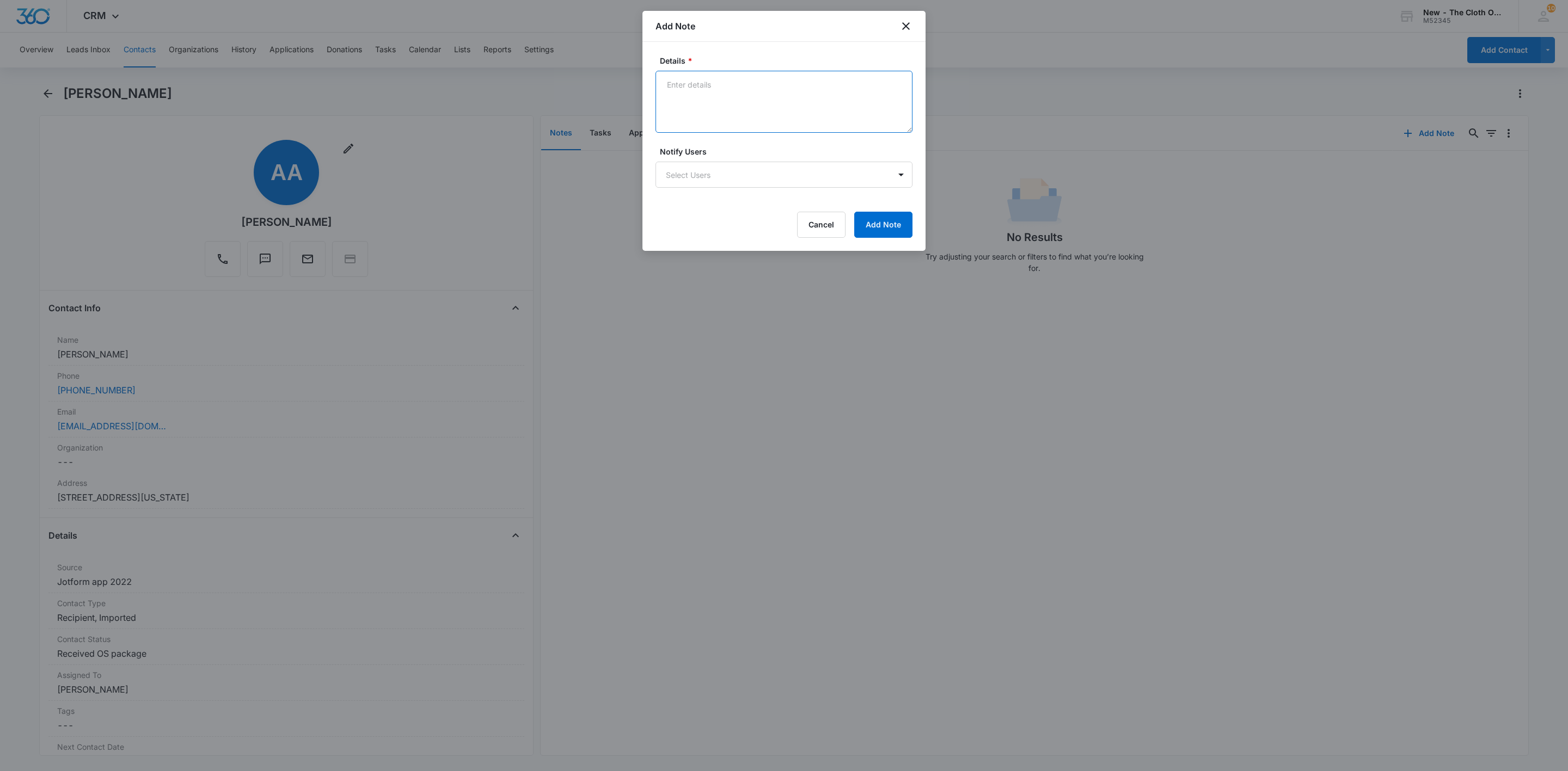
click at [742, 106] on textarea "Details *" at bounding box center [783, 102] width 257 height 62
type textarea "New advocate email from apply@ bounced back - inbox too full. Sent a text askin…"
click at [870, 230] on button "Add Note" at bounding box center [884, 225] width 58 height 26
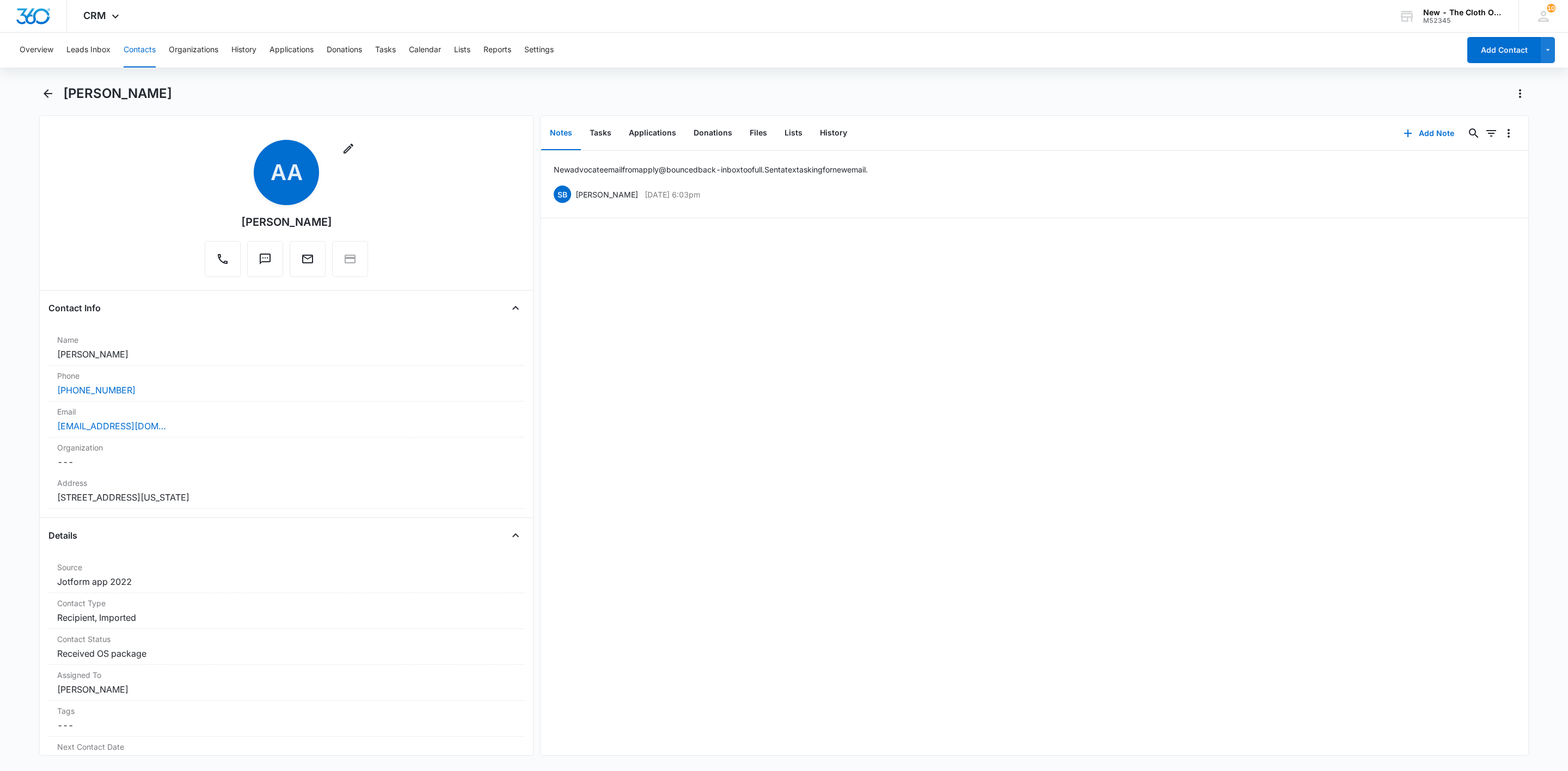
click at [137, 49] on button "Contacts" at bounding box center [139, 50] width 32 height 35
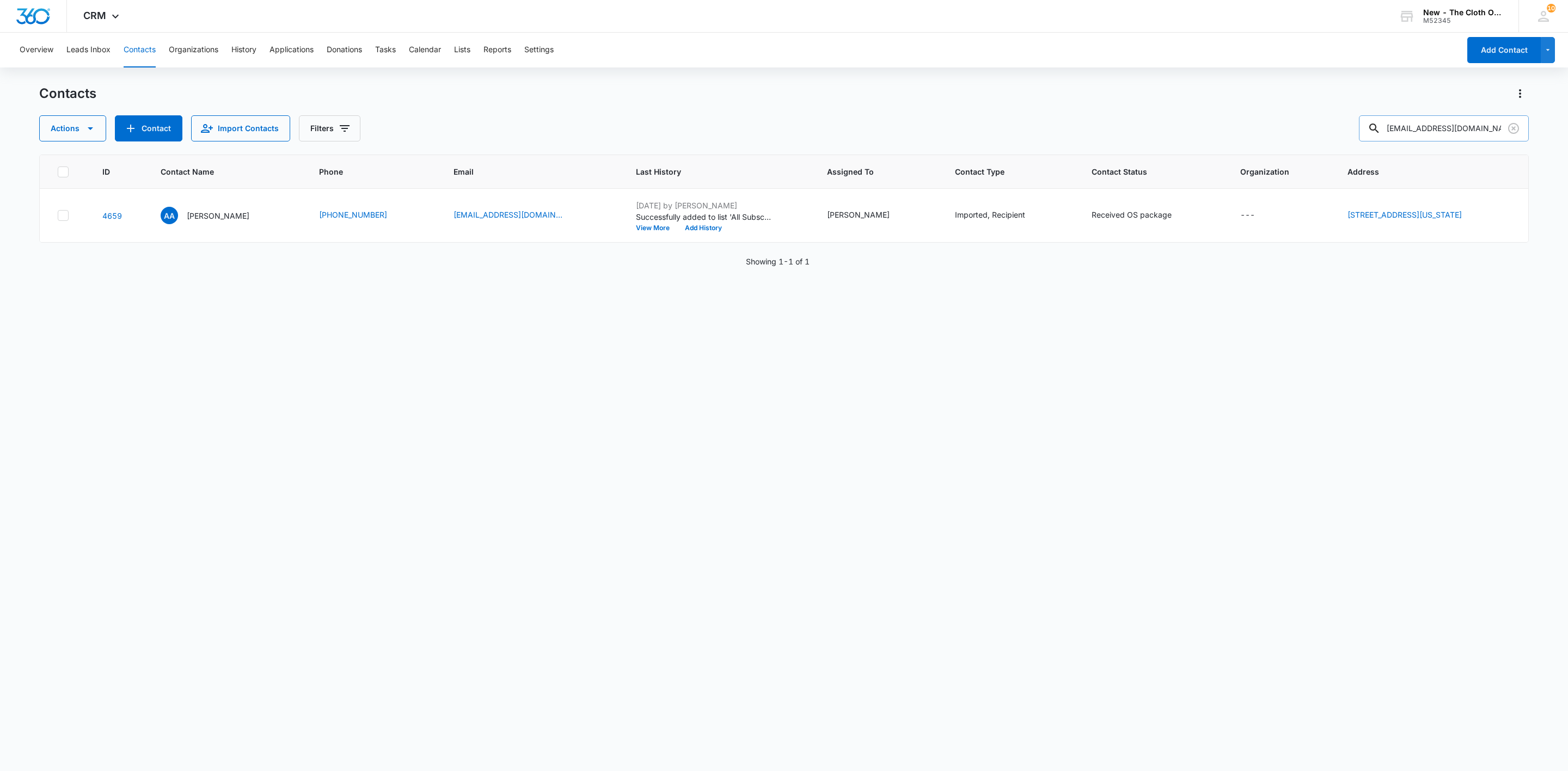
click at [1405, 116] on input "[EMAIL_ADDRESS][DOMAIN_NAME]" at bounding box center [1443, 129] width 170 height 26
click at [1406, 119] on input "[EMAIL_ADDRESS][DOMAIN_NAME]" at bounding box center [1443, 129] width 170 height 26
paste input "[EMAIL_ADDRESS][DOMAIN_NAME]"
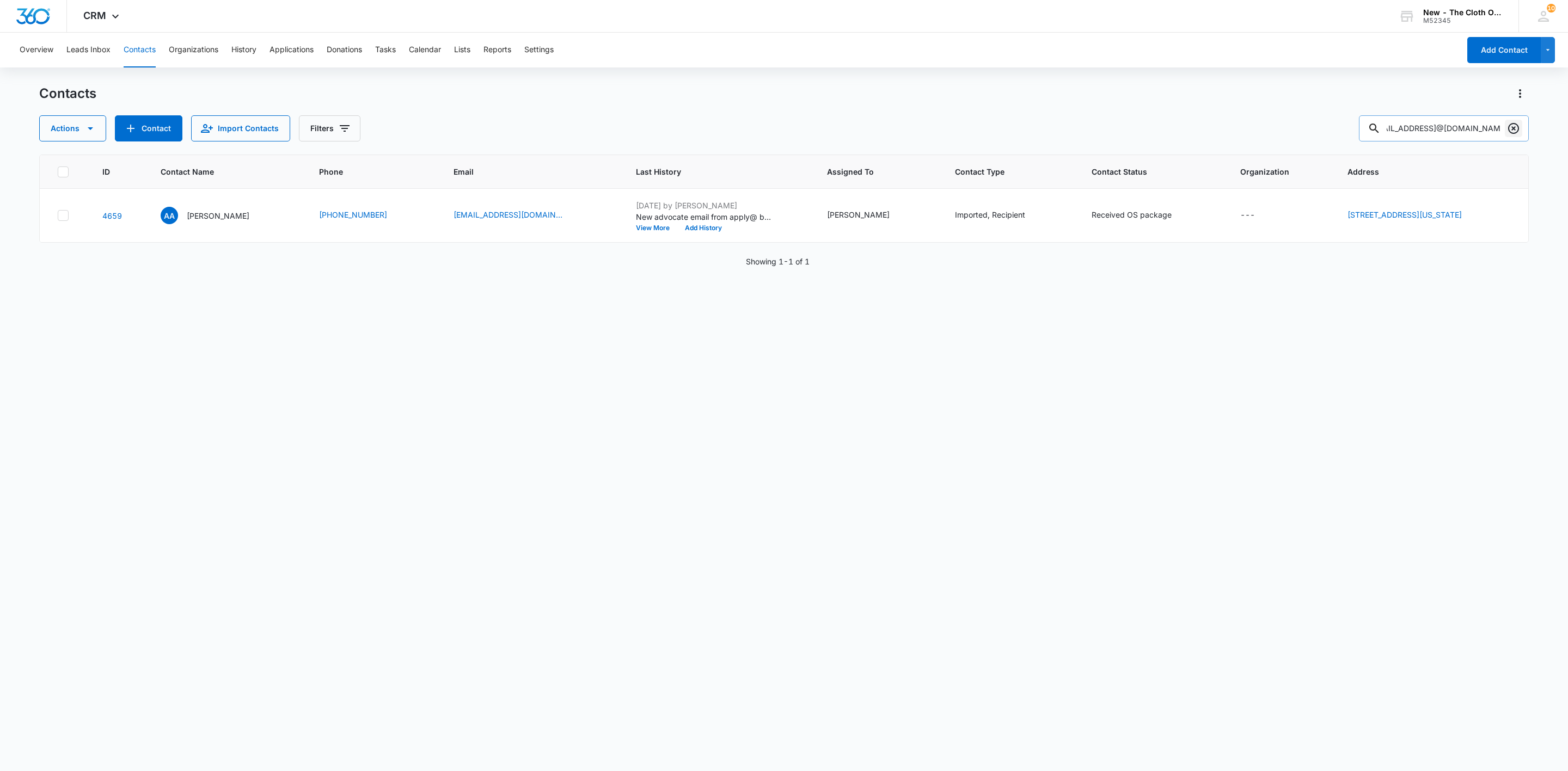
type input "[EMAIL_ADDRESS]@[DOMAIN_NAME]"
click at [1511, 128] on icon "Clear" at bounding box center [1513, 128] width 13 height 13
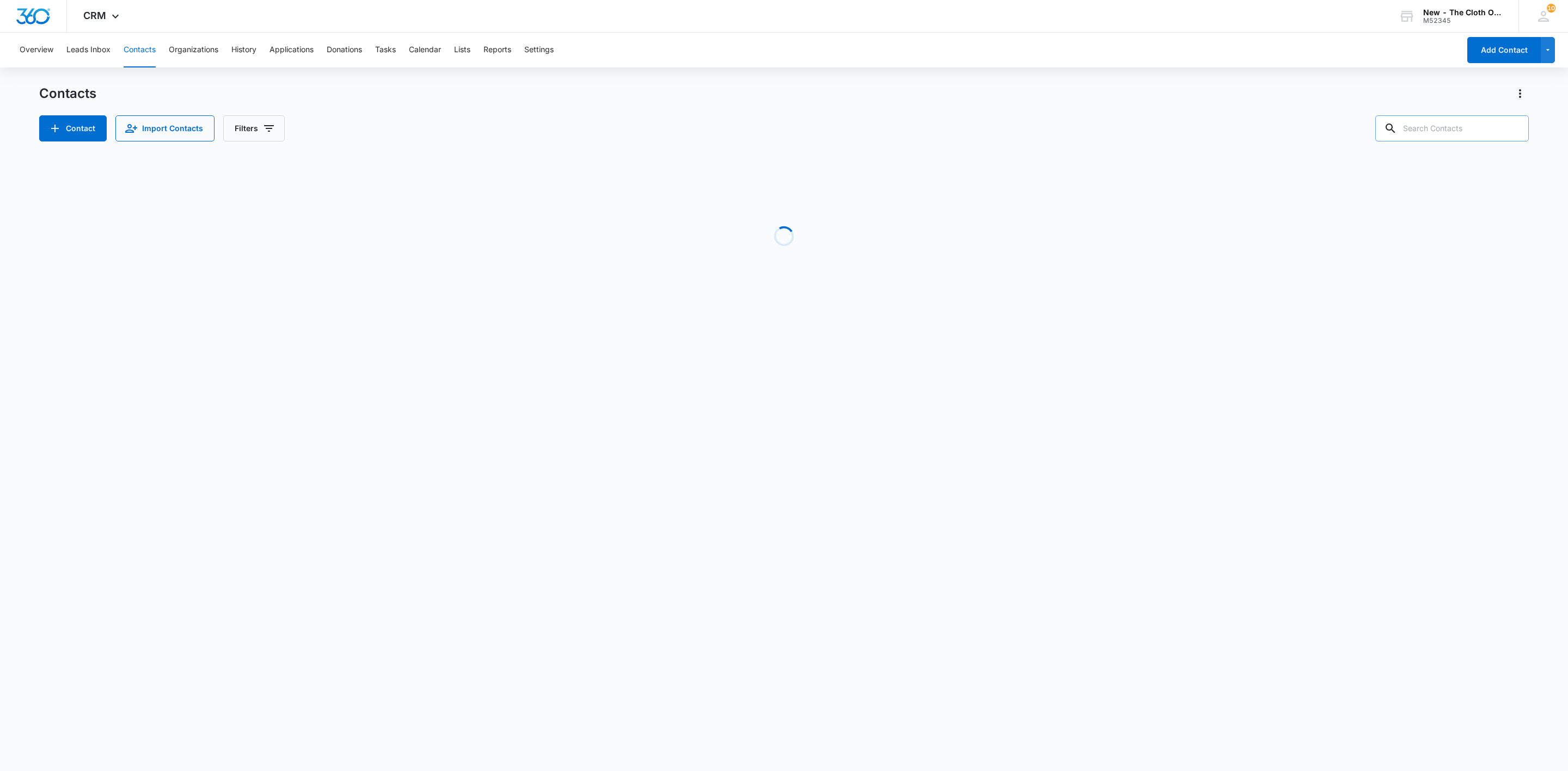
paste input "[EMAIL_ADDRESS][DOMAIN_NAME]"
type input "[EMAIL_ADDRESS][DOMAIN_NAME]"
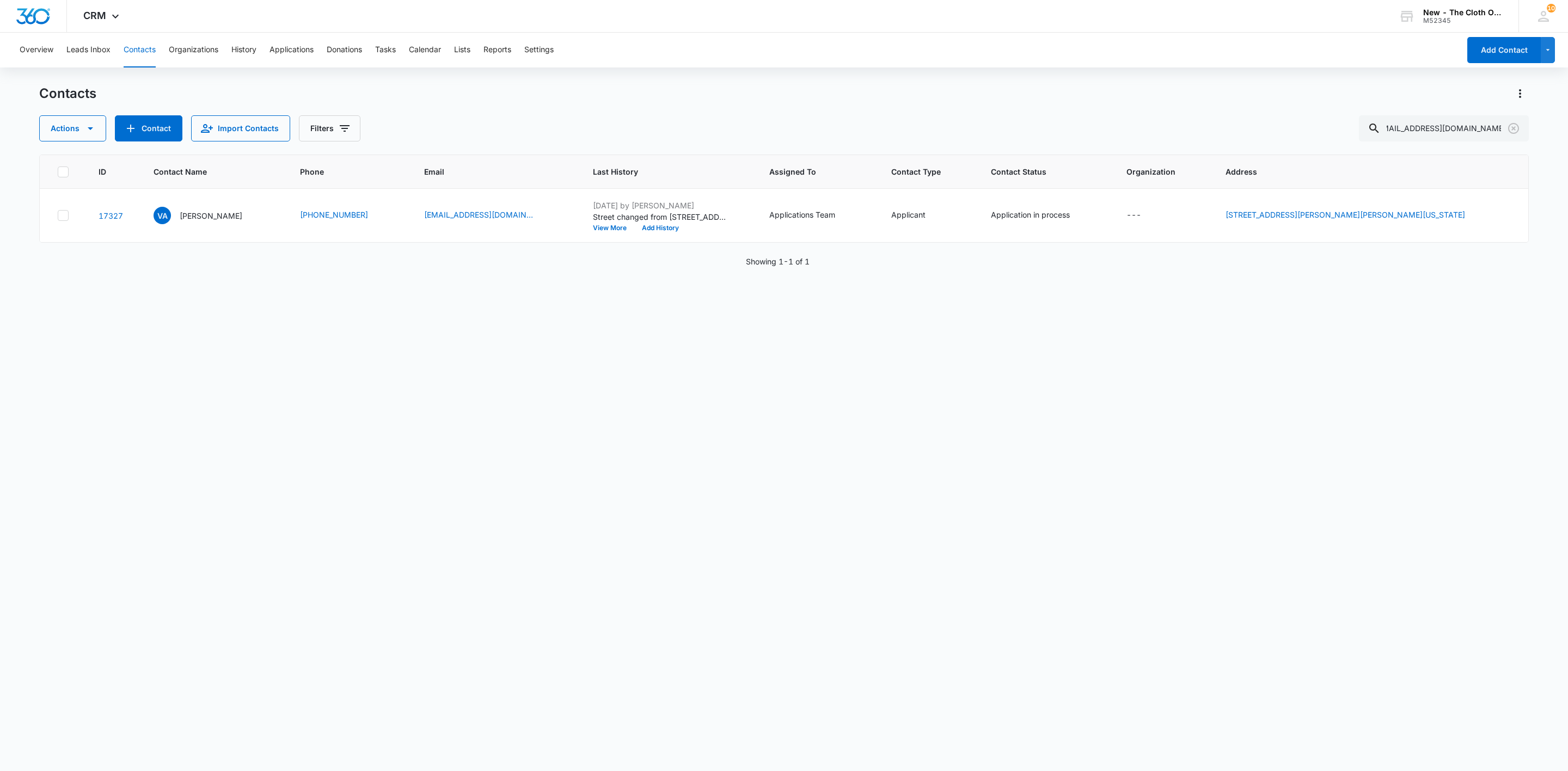
scroll to position [0, 0]
click at [214, 221] on p "[PERSON_NAME]" at bounding box center [211, 216] width 63 height 11
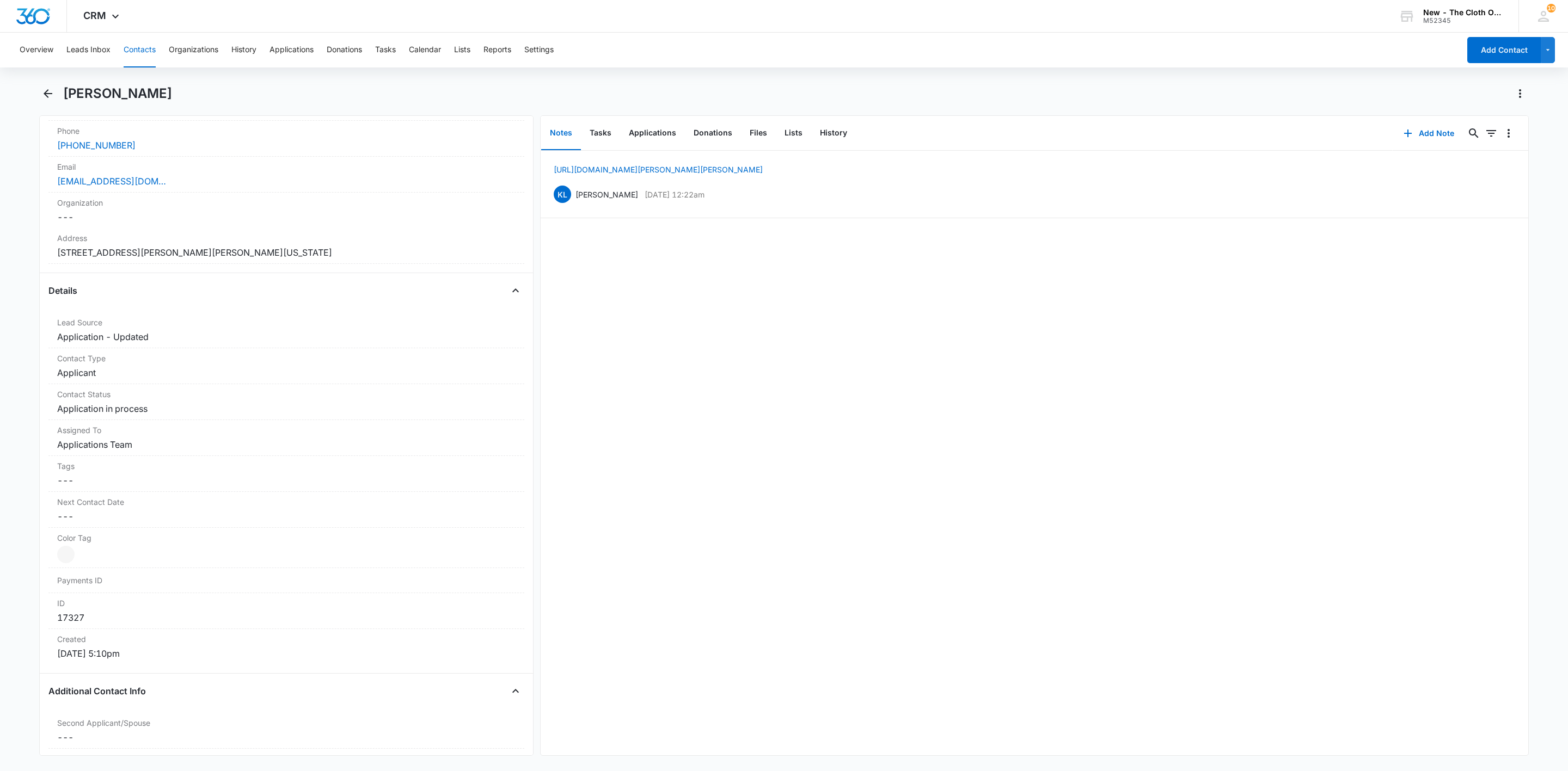
scroll to position [164, 0]
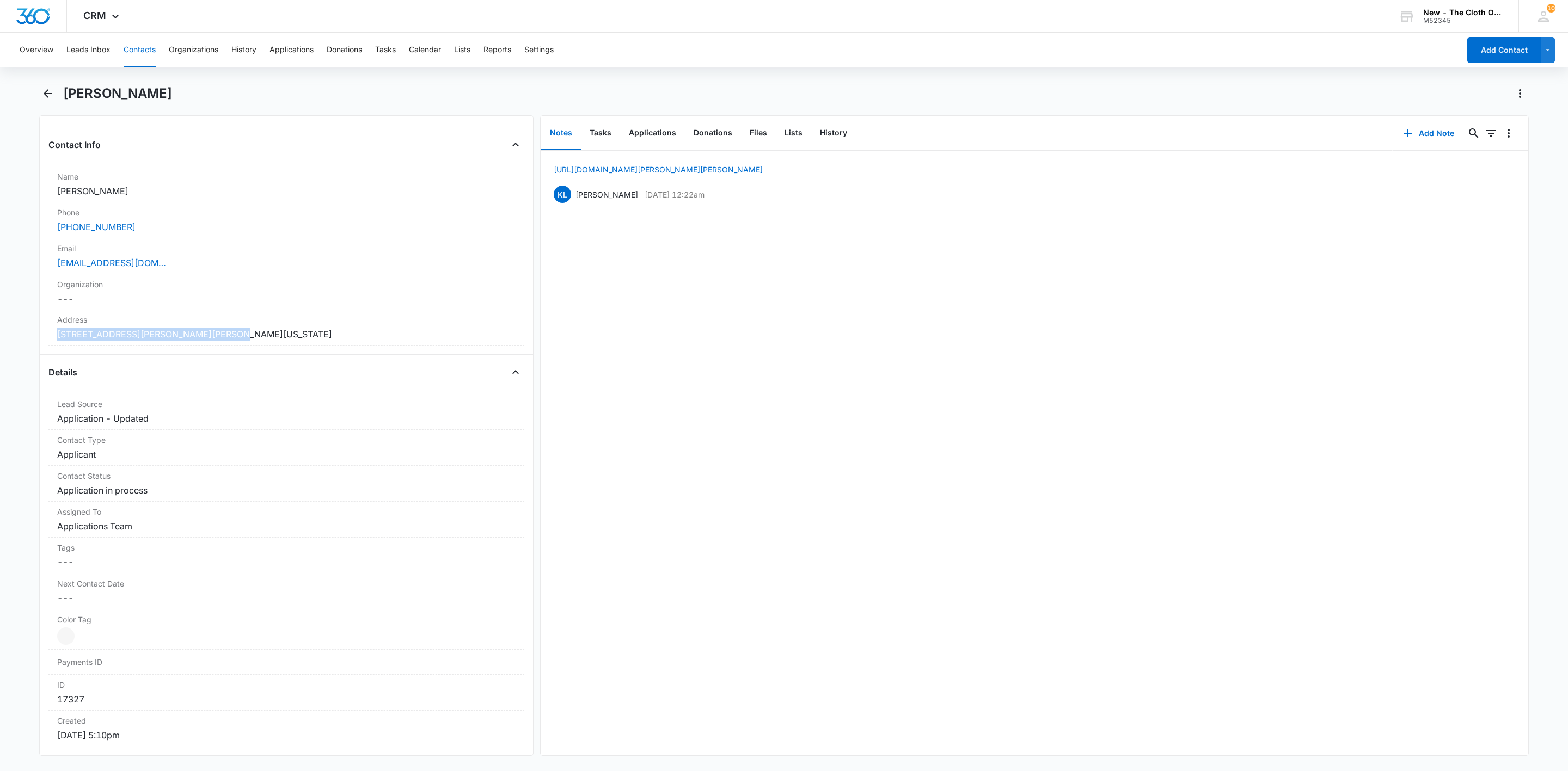
drag, startPoint x: 243, startPoint y: 344, endPoint x: 24, endPoint y: 340, distance: 219.0
click at [24, 340] on main "[PERSON_NAME] Remove VA [PERSON_NAME] Contact Info Name Cancel Save Changes [PE…" at bounding box center [784, 427] width 1568 height 684
copy dd "[STREET_ADDRESS][PERSON_NAME][PERSON_NAME][US_STATE]"
click at [146, 51] on button "Contacts" at bounding box center [139, 50] width 32 height 35
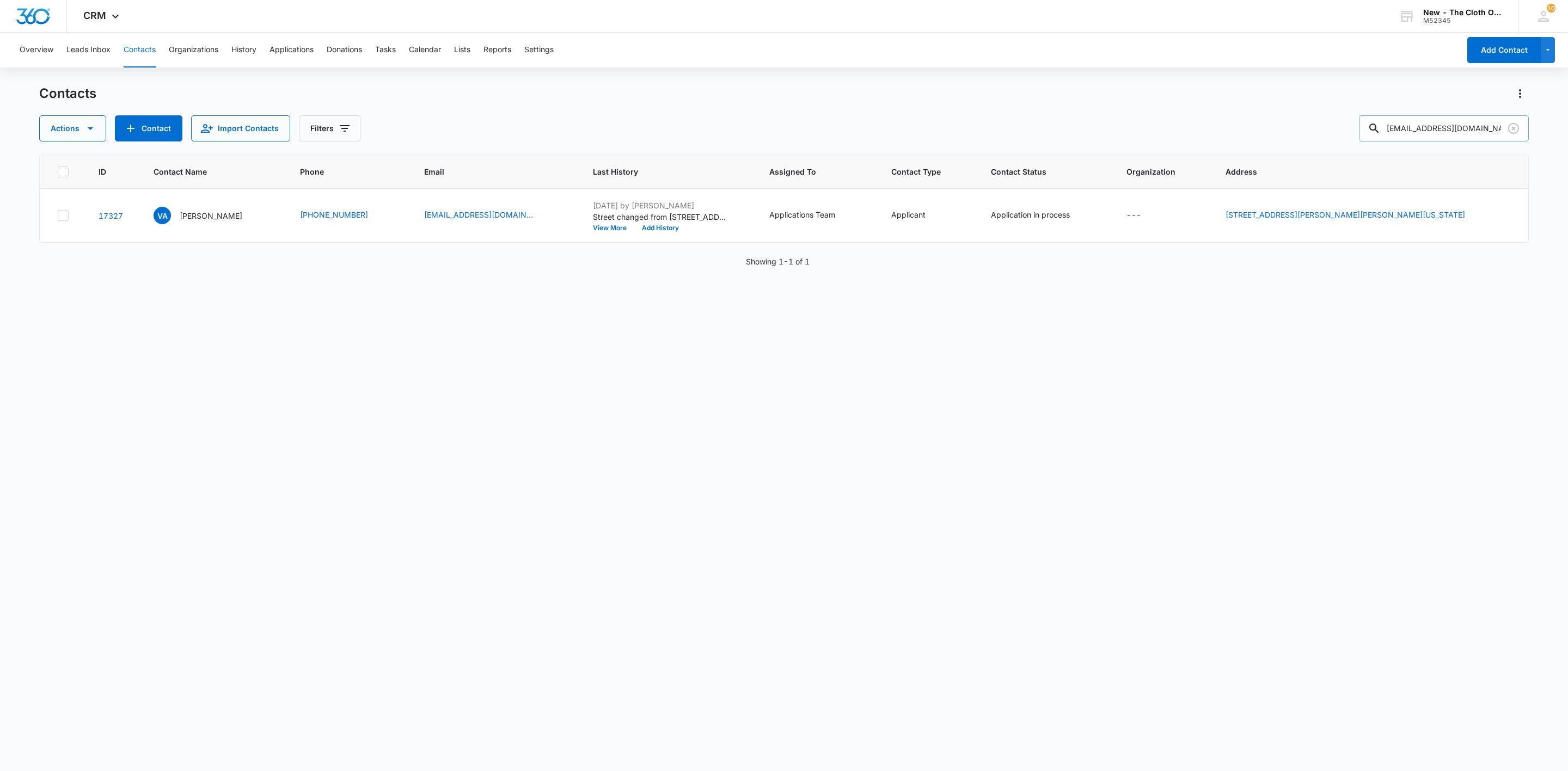
click at [1437, 134] on input "[EMAIL_ADDRESS][DOMAIN_NAME]" at bounding box center [1443, 129] width 170 height 26
type input "catrise"
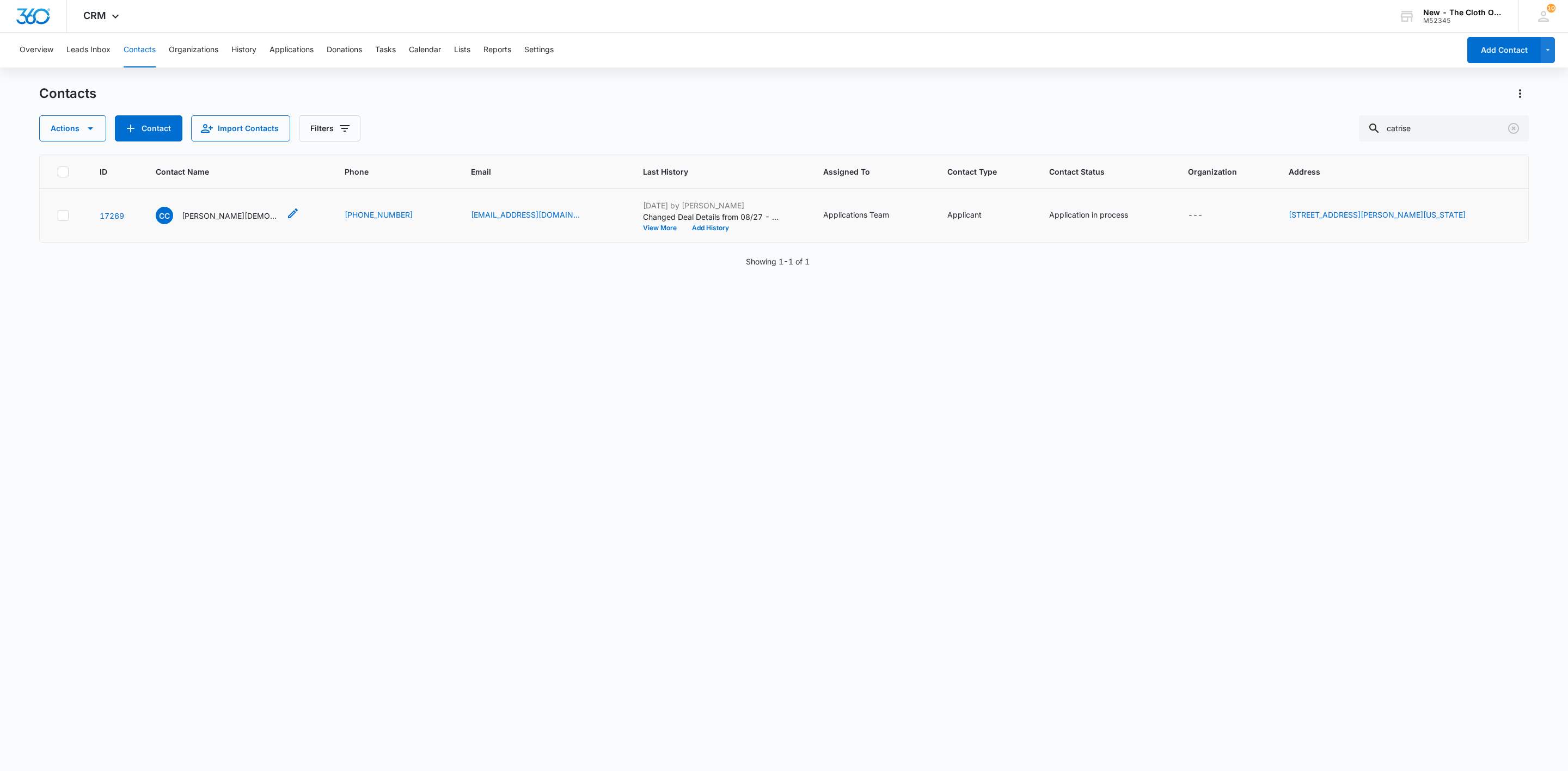
click at [212, 216] on p "[PERSON_NAME][DEMOGRAPHIC_DATA]" at bounding box center [230, 216] width 98 height 11
